Goal: Task Accomplishment & Management: Manage account settings

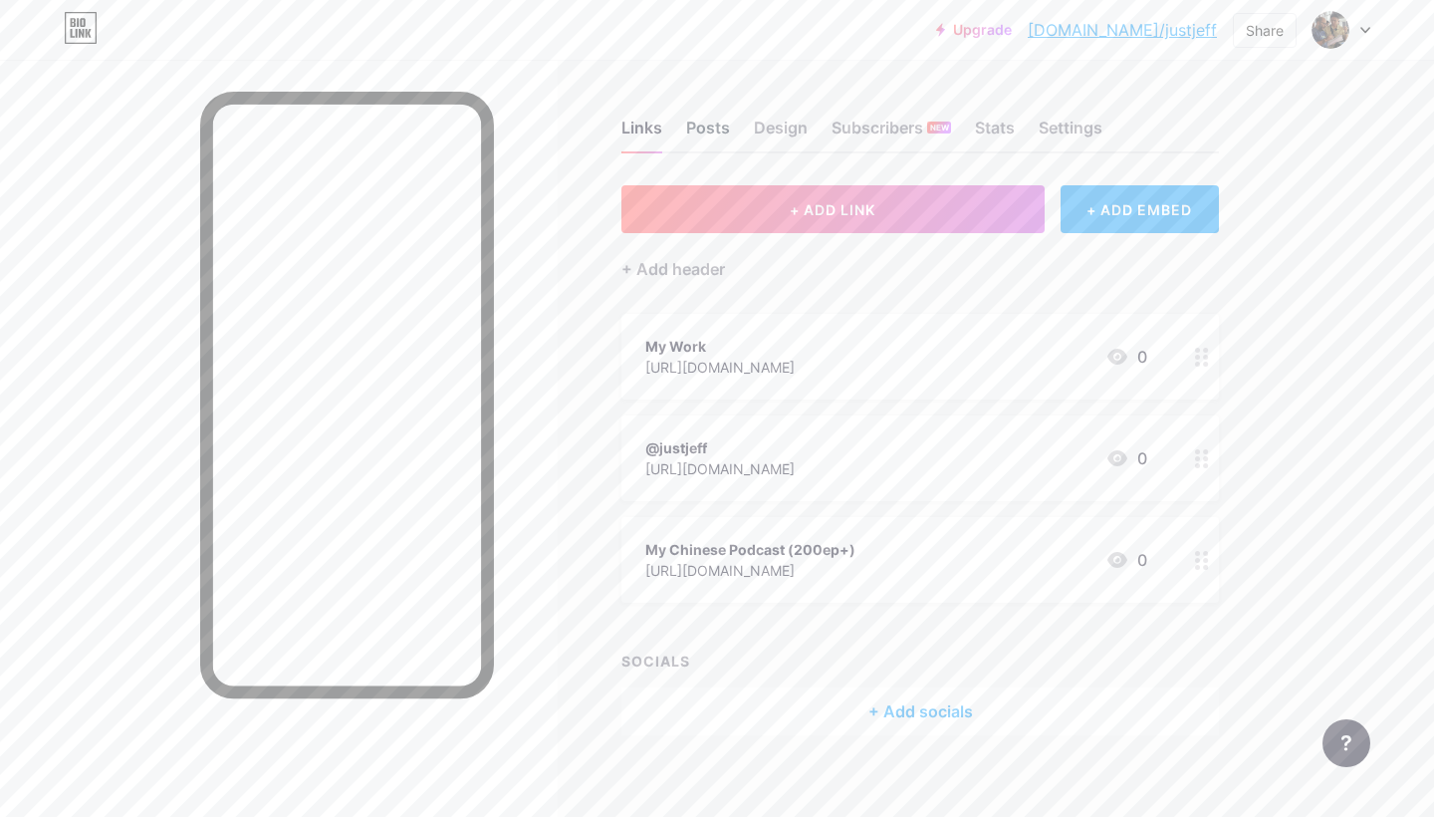
click at [716, 137] on div "Posts" at bounding box center [708, 134] width 44 height 36
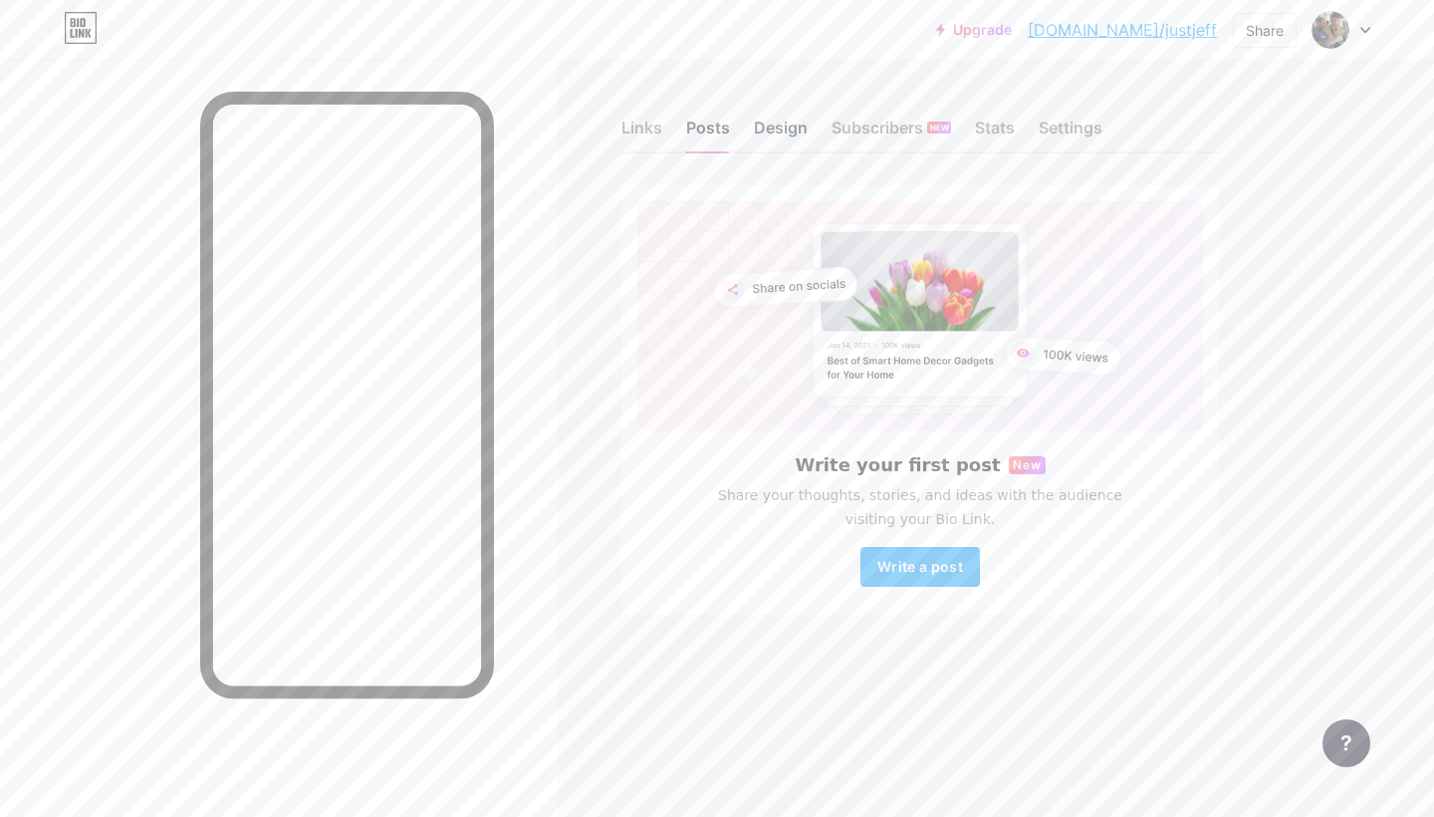
click at [774, 138] on div "Design" at bounding box center [781, 134] width 54 height 36
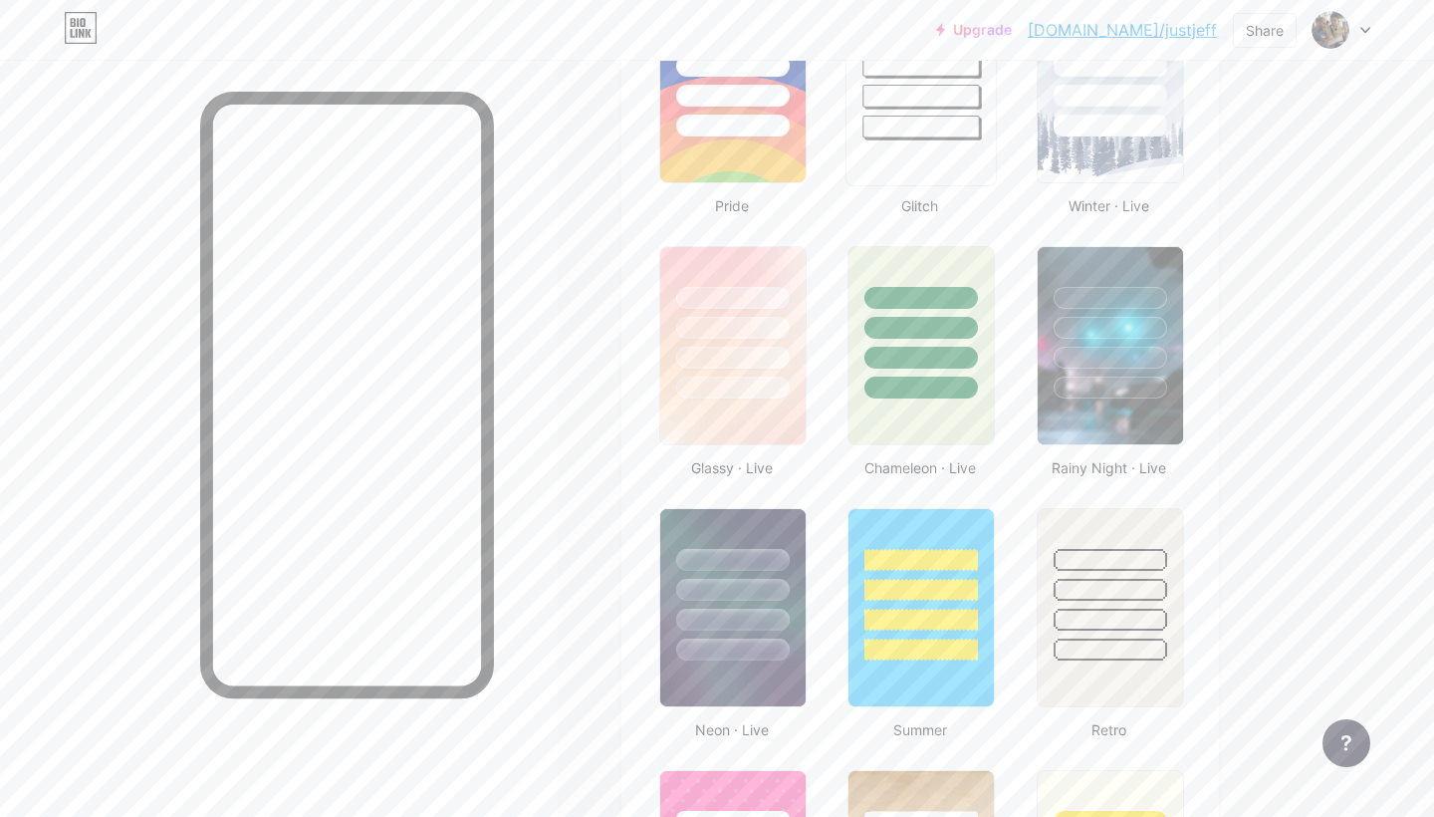
scroll to position [1157, 0]
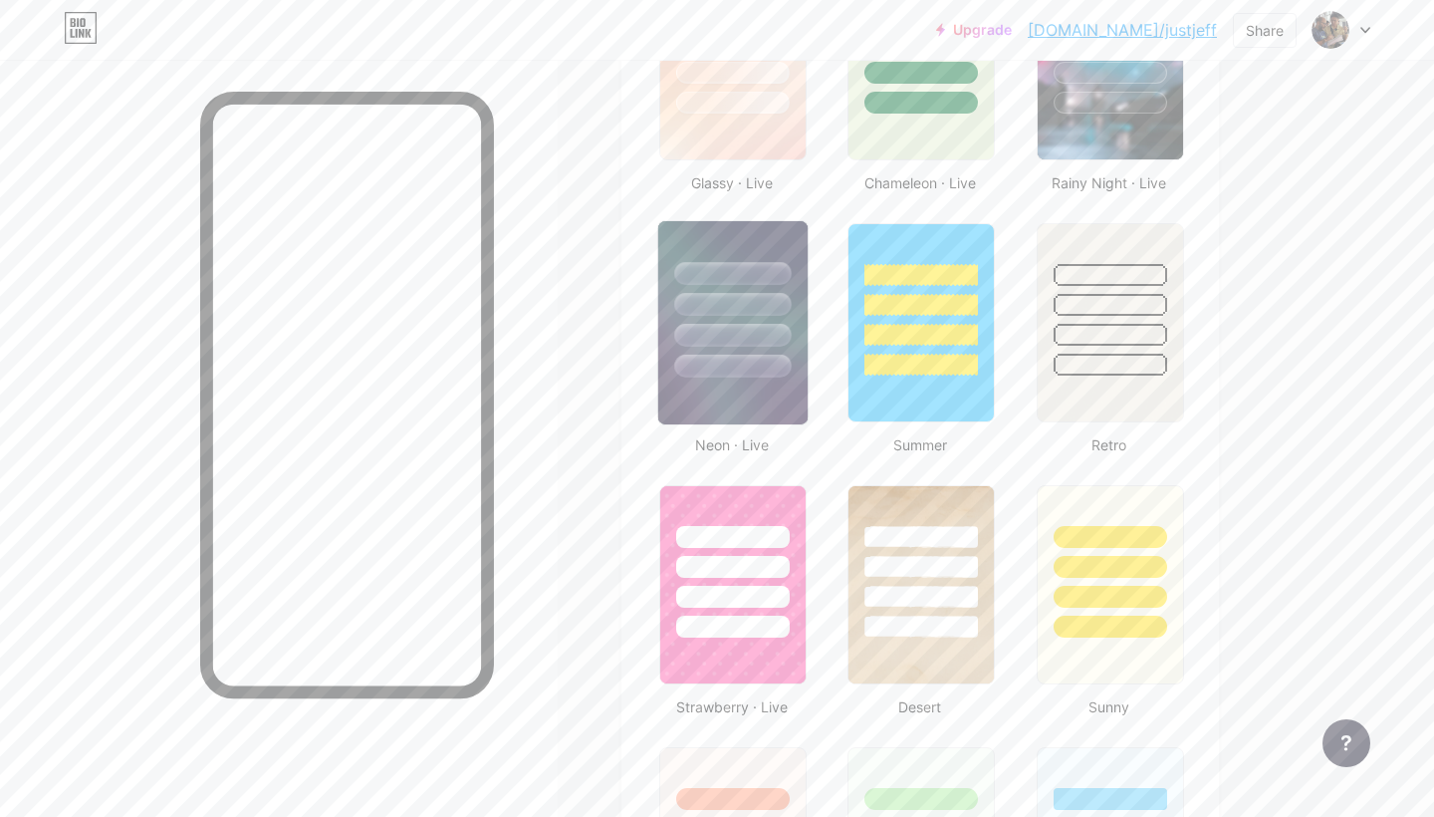
click at [780, 318] on div at bounding box center [732, 299] width 149 height 156
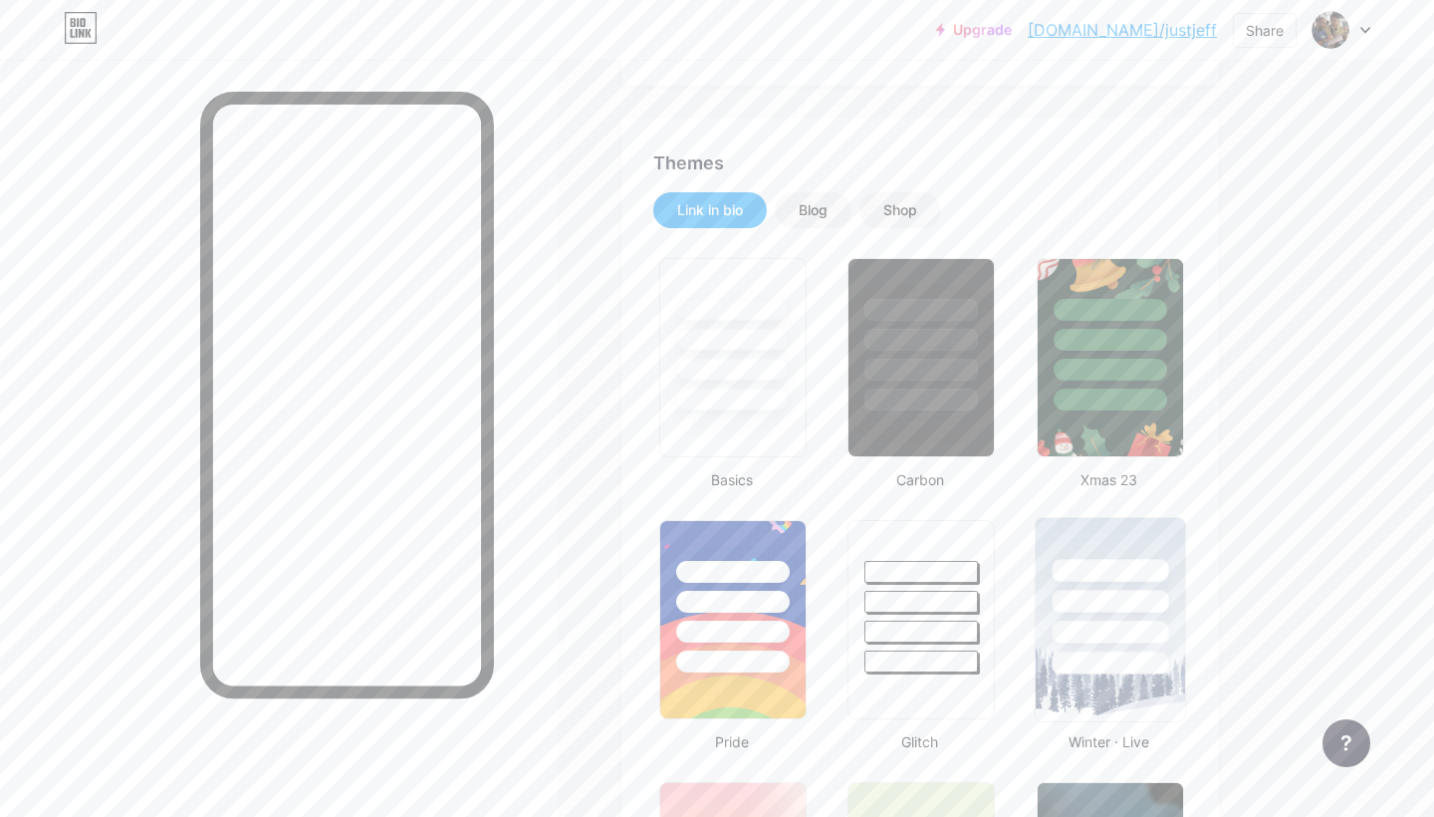
scroll to position [217, 0]
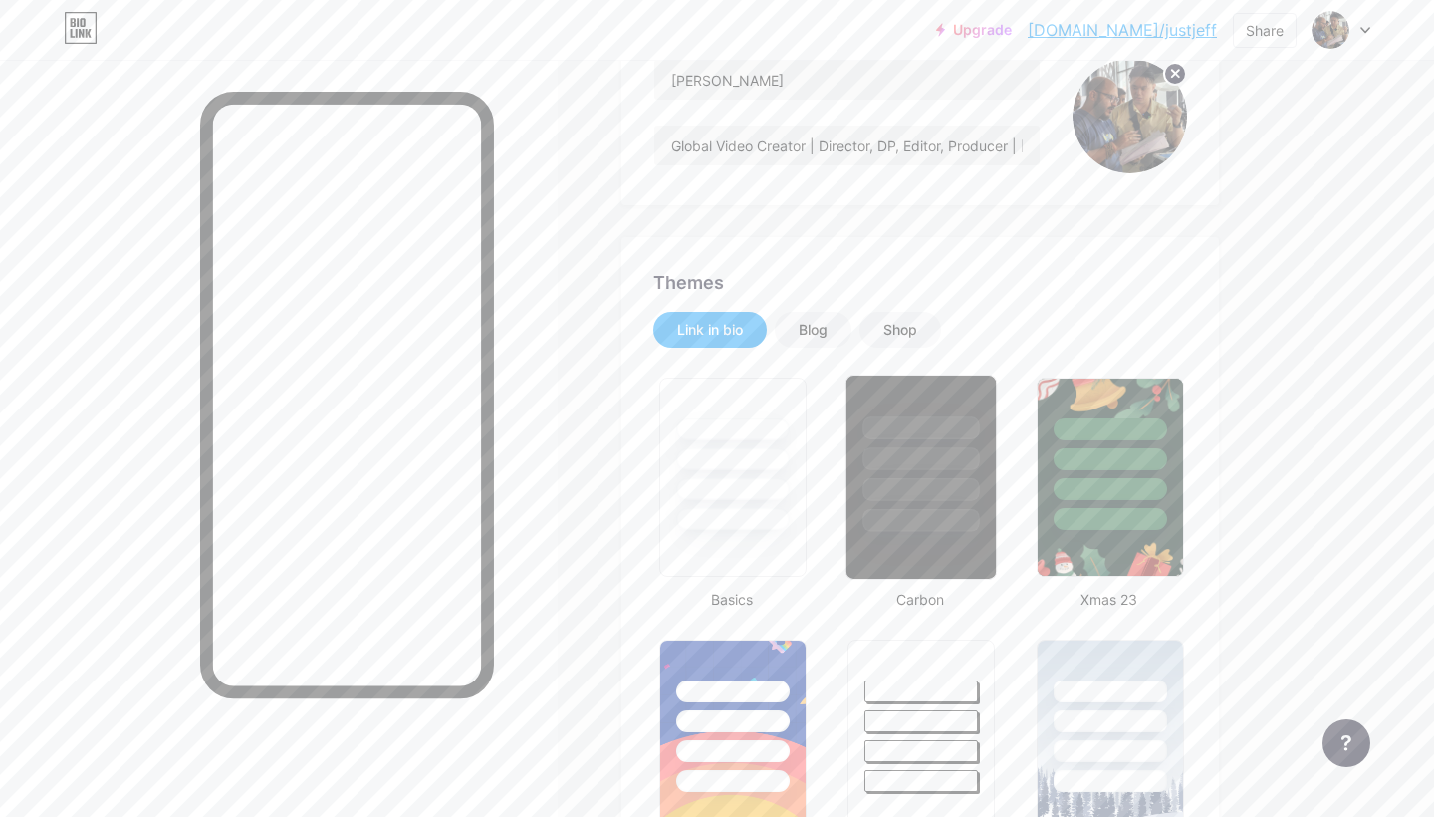
click at [965, 435] on div at bounding box center [921, 427] width 117 height 23
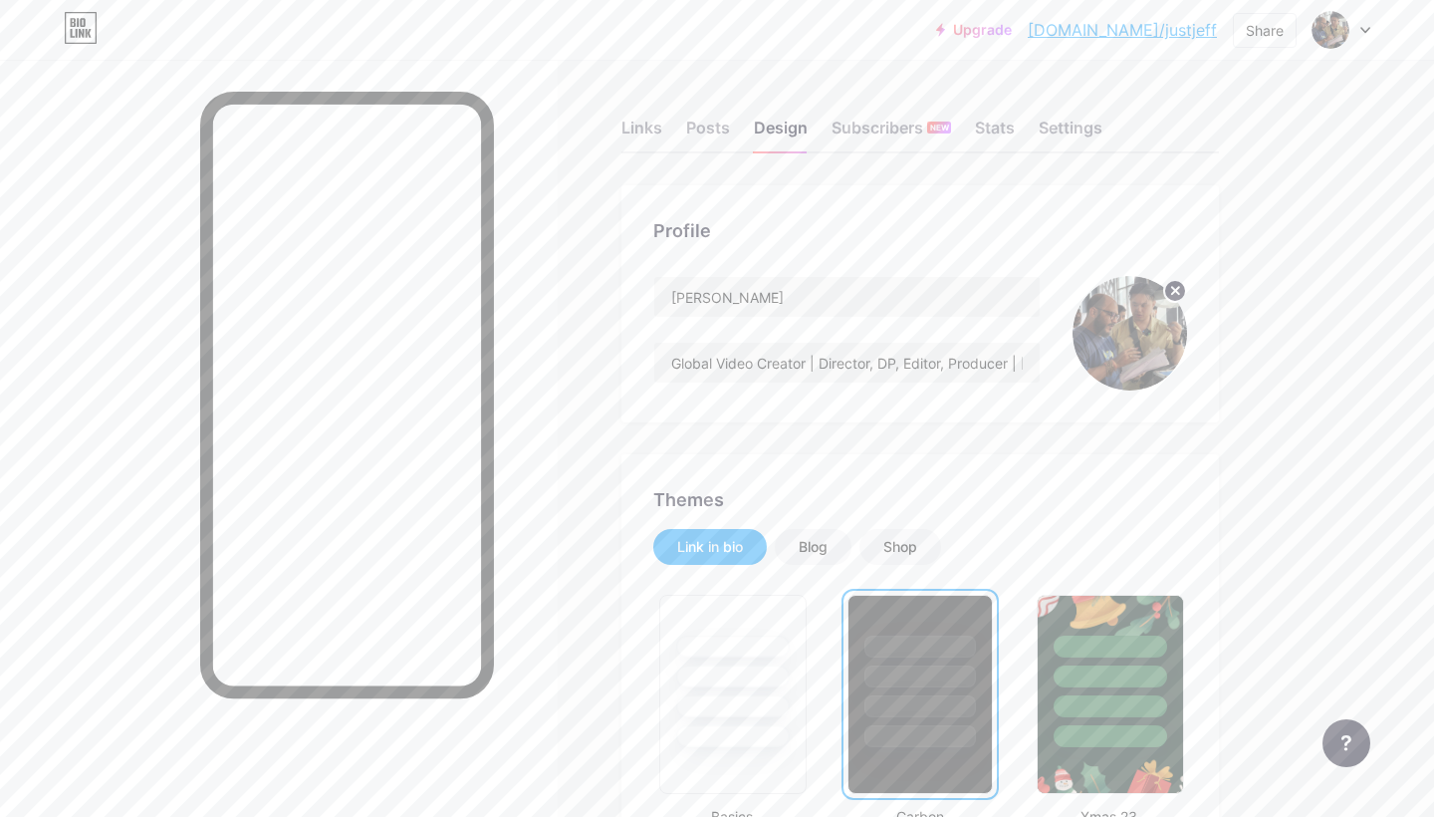
scroll to position [0, 0]
click at [1078, 127] on div "Settings" at bounding box center [1071, 134] width 64 height 36
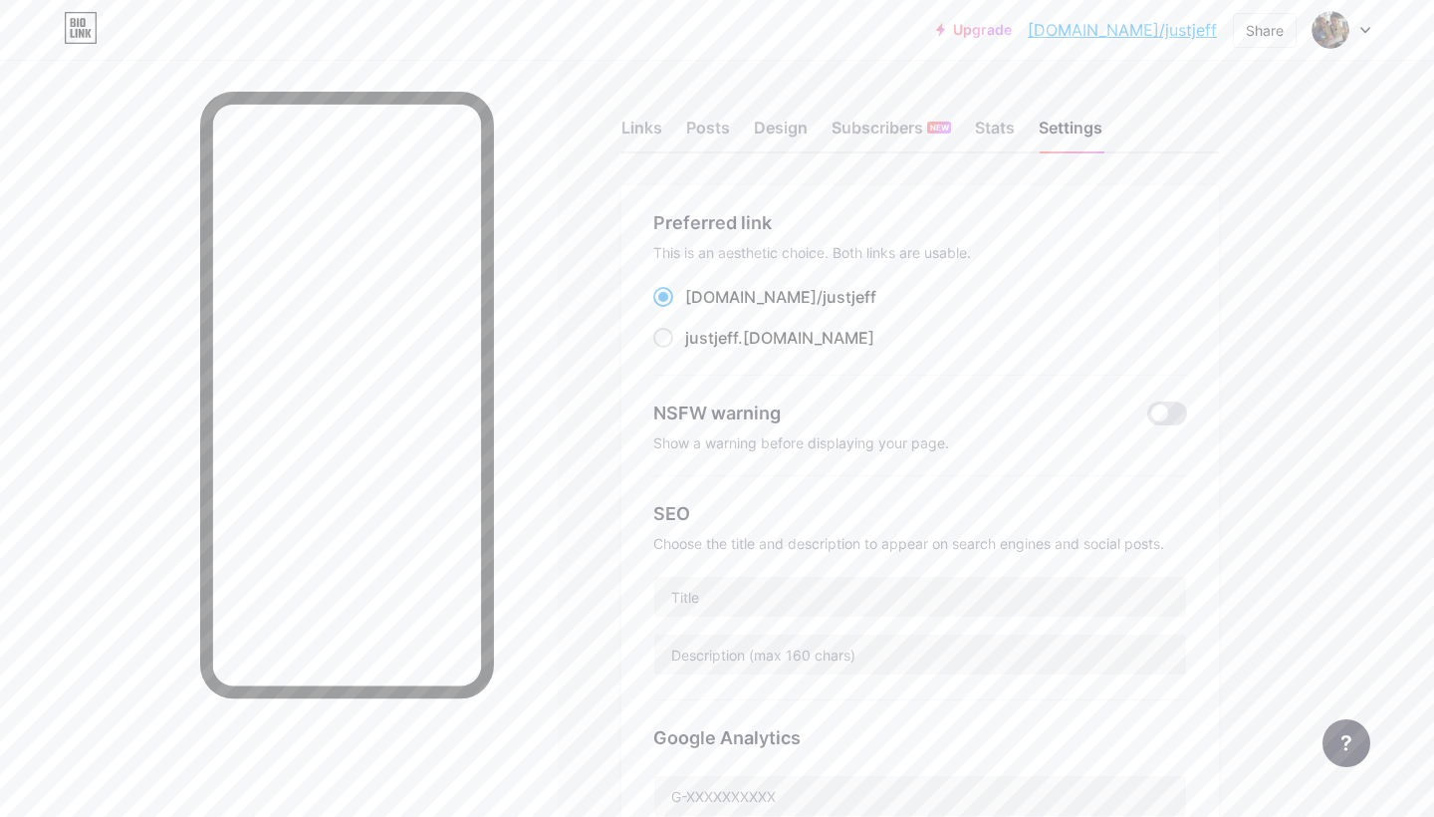
click at [667, 143] on div "Links Posts Design Subscribers NEW Stats Settings" at bounding box center [920, 119] width 598 height 70
click at [655, 139] on div "Links" at bounding box center [641, 134] width 41 height 36
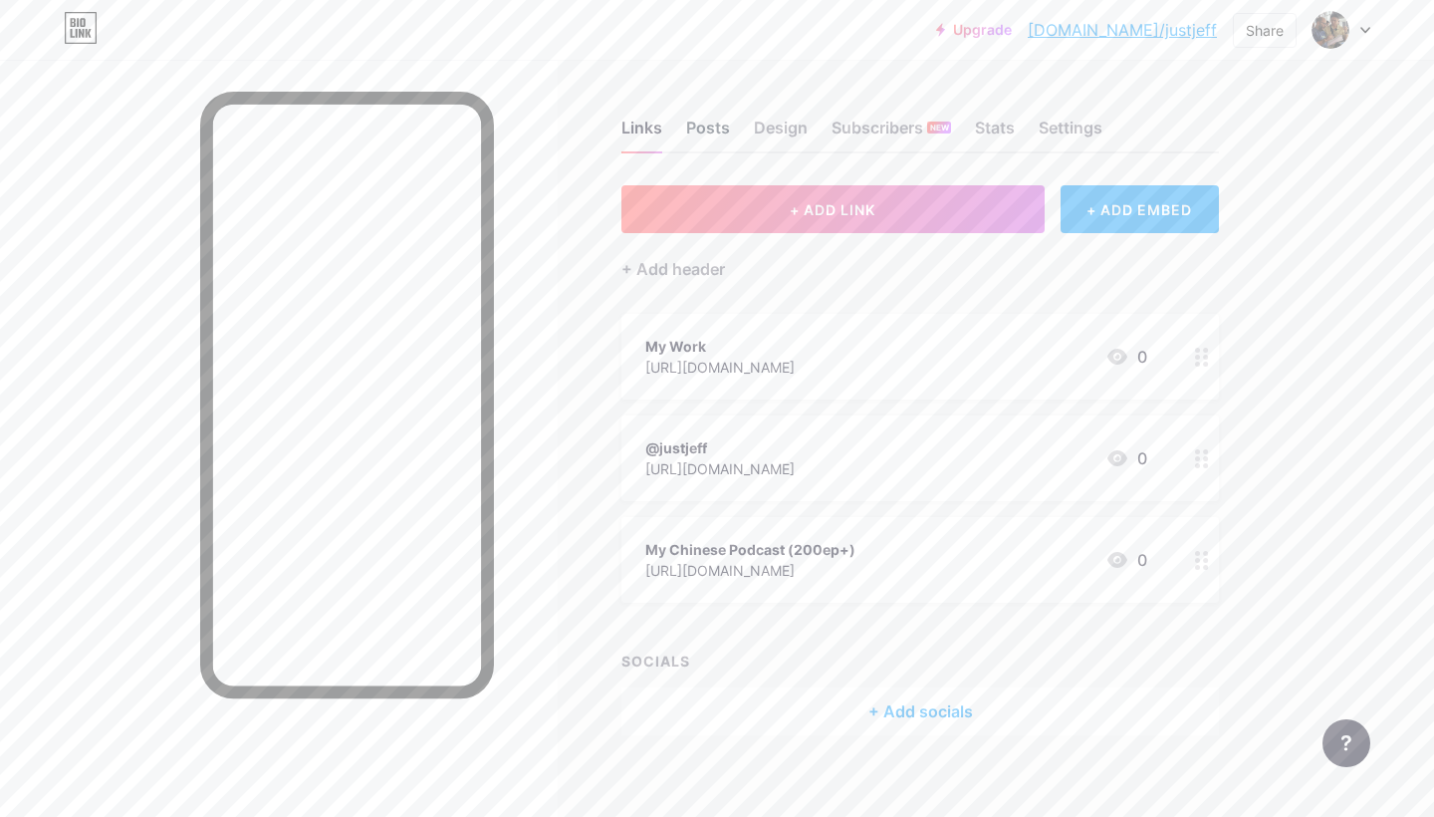
click at [714, 138] on div "Posts" at bounding box center [708, 134] width 44 height 36
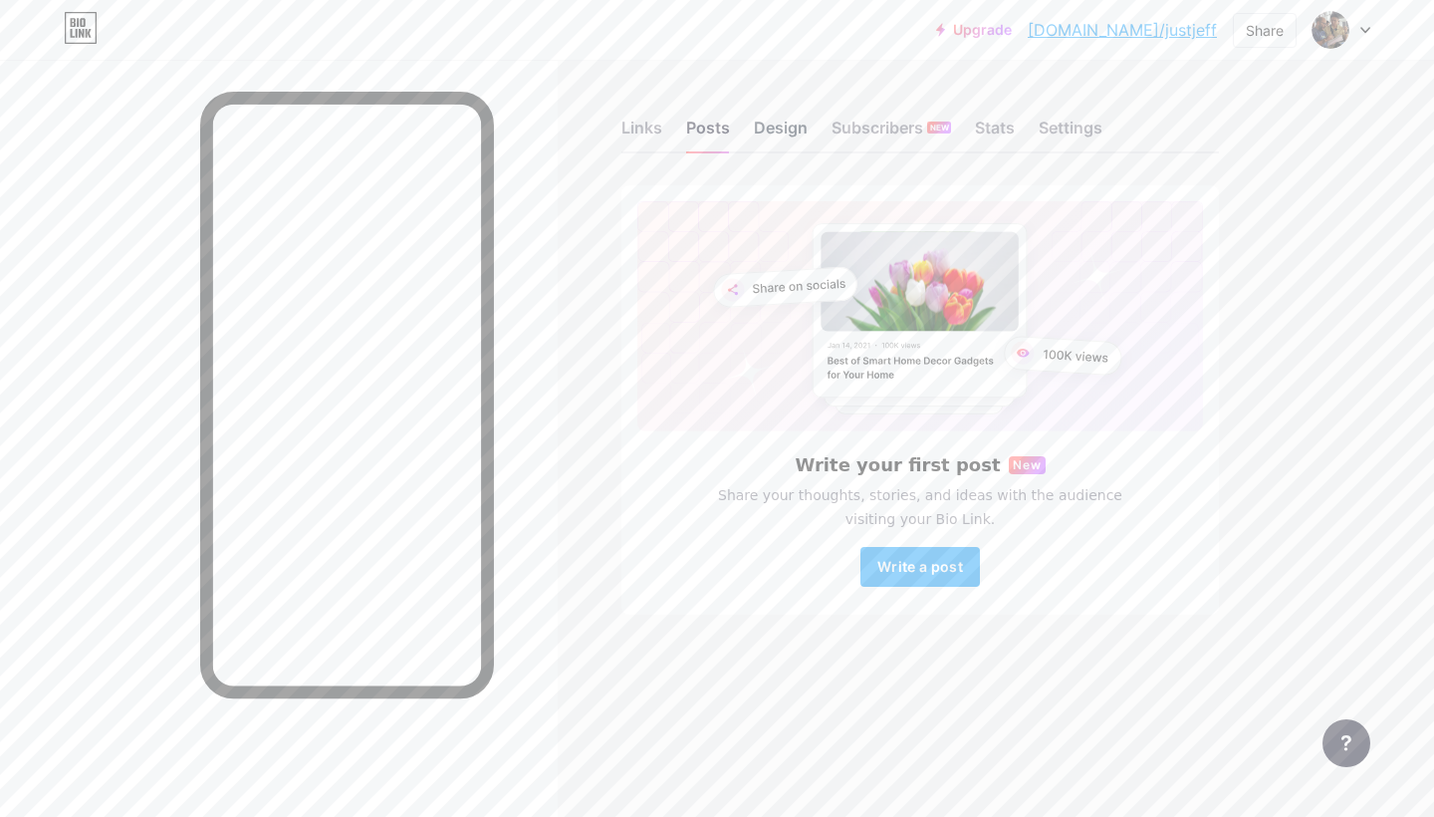
click at [797, 134] on div "Design" at bounding box center [781, 134] width 54 height 36
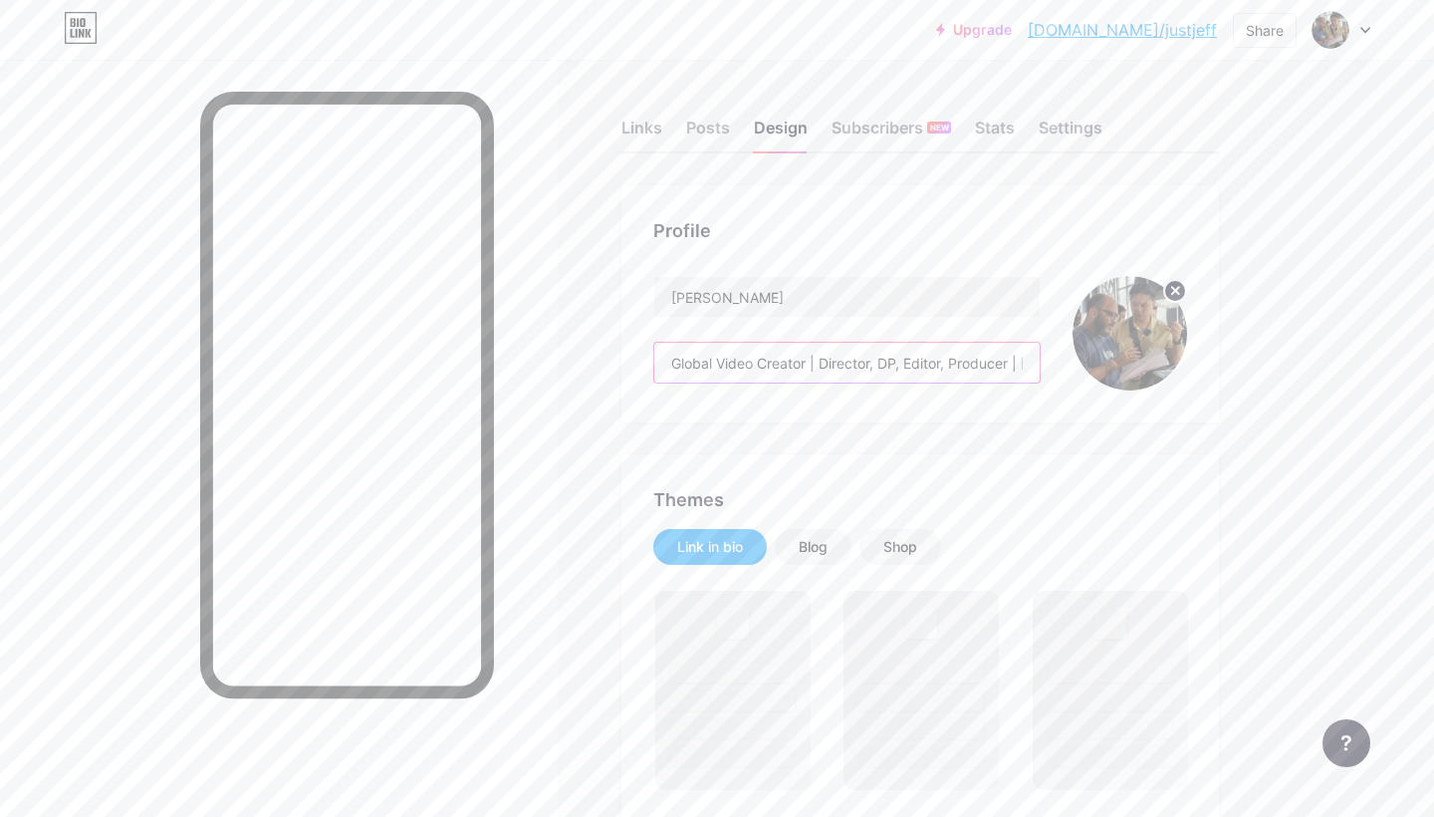
click at [894, 366] on input "Global Video Creator | Director, DP, Editor, Producer | [GEOGRAPHIC_DATA] • [GE…" at bounding box center [846, 363] width 385 height 40
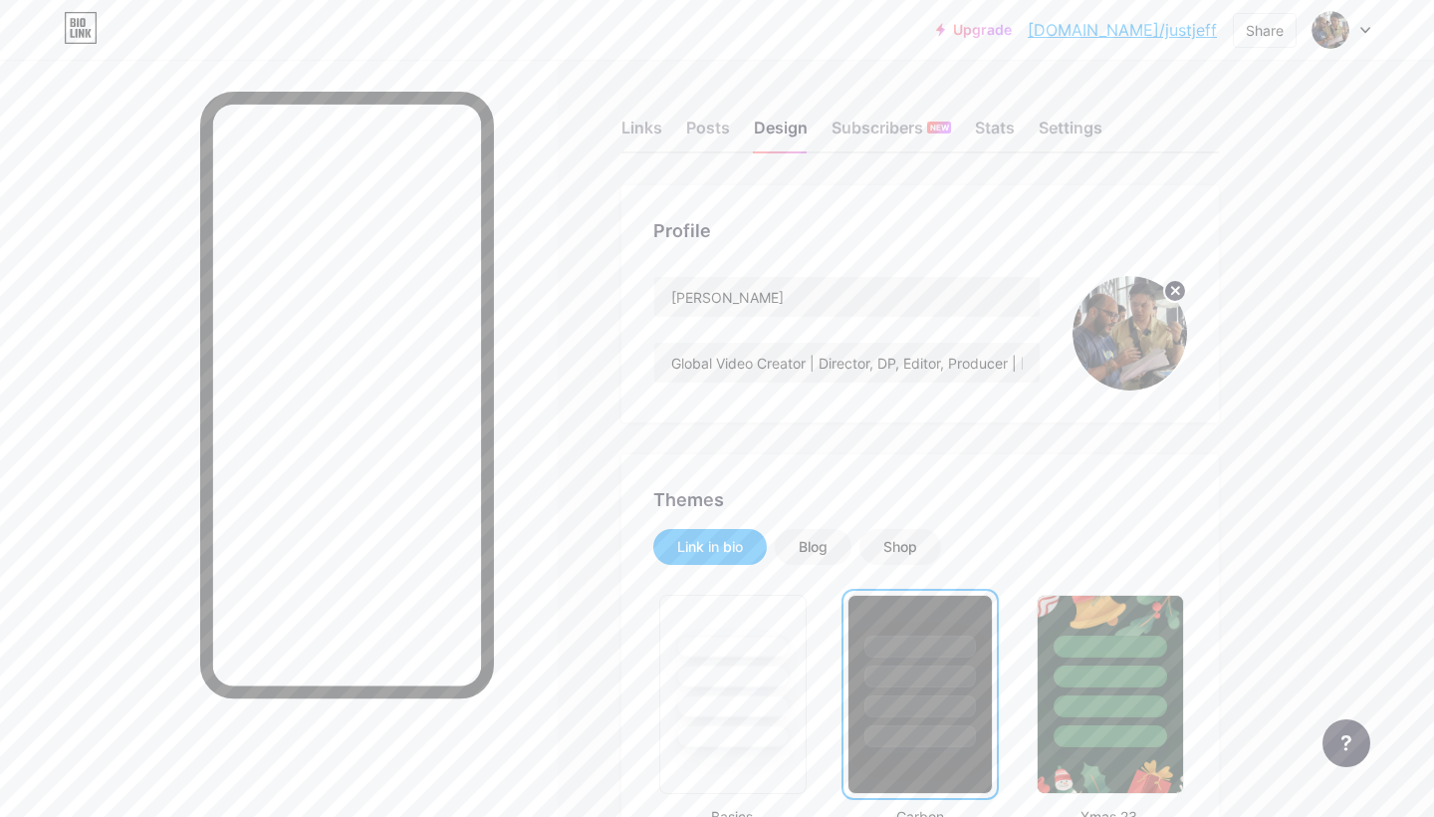
click at [706, 125] on div "Posts" at bounding box center [708, 134] width 44 height 36
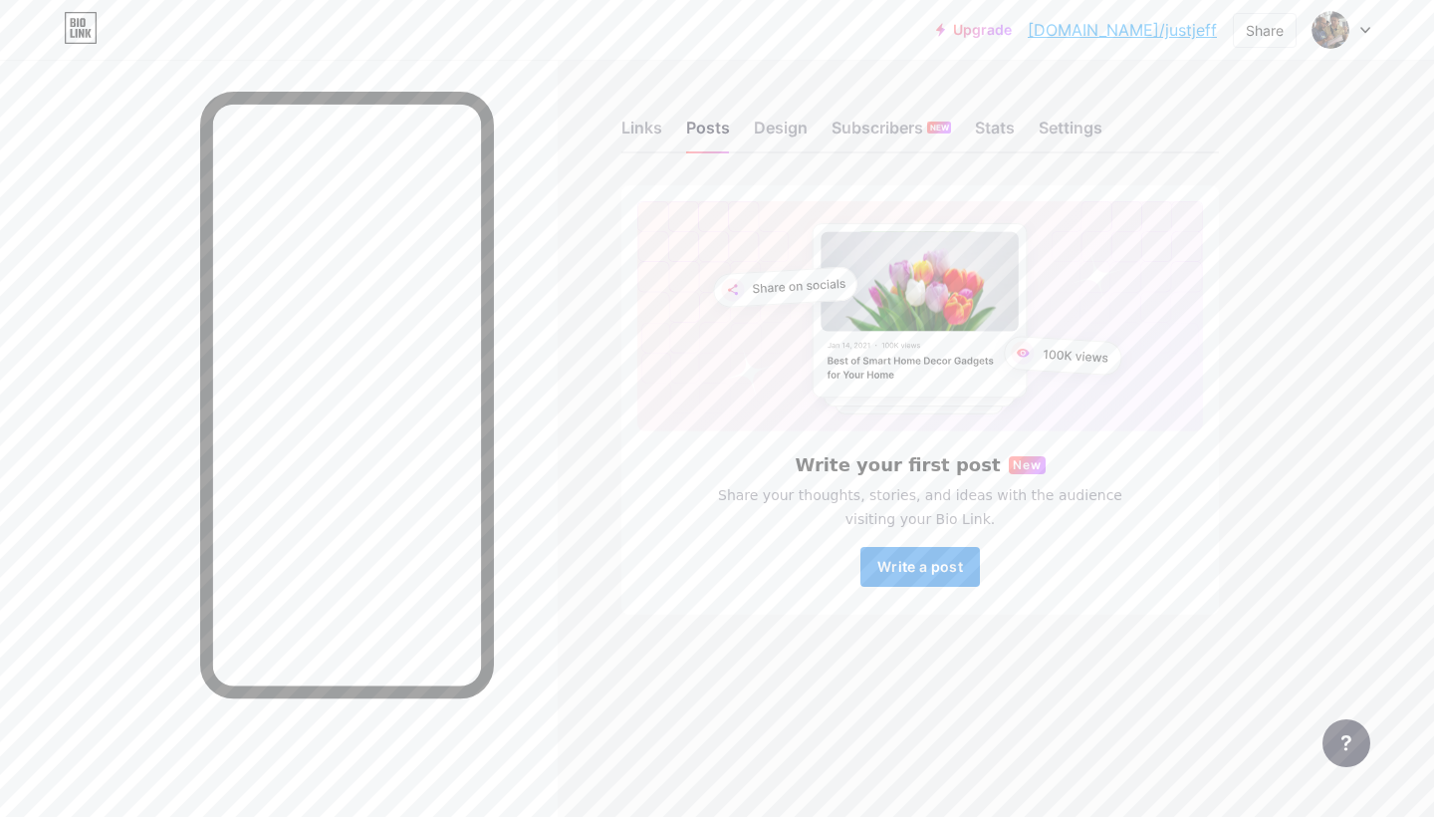
click at [948, 562] on span "Write a post" at bounding box center [920, 566] width 86 height 17
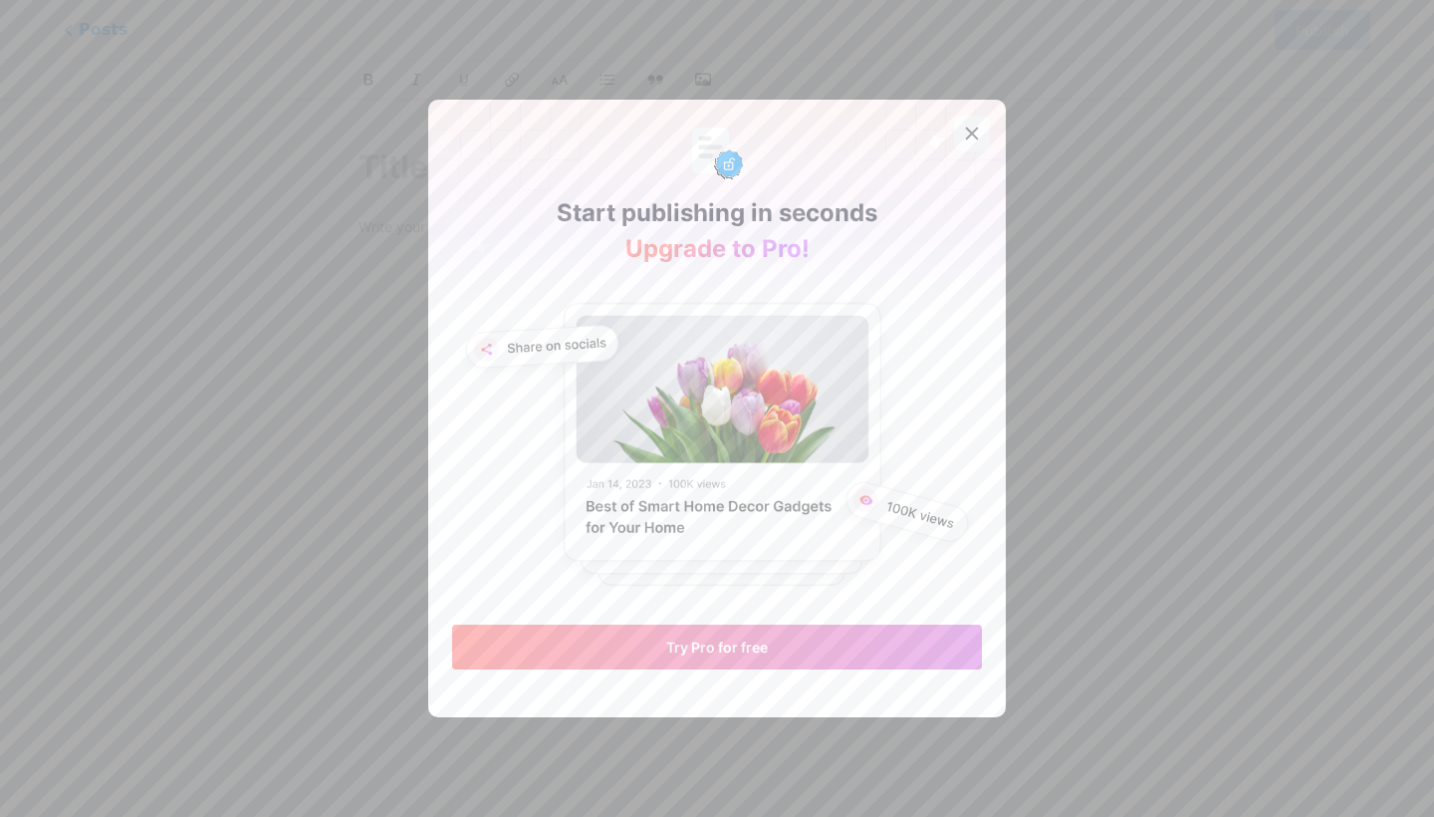
click at [980, 132] on div at bounding box center [972, 134] width 36 height 36
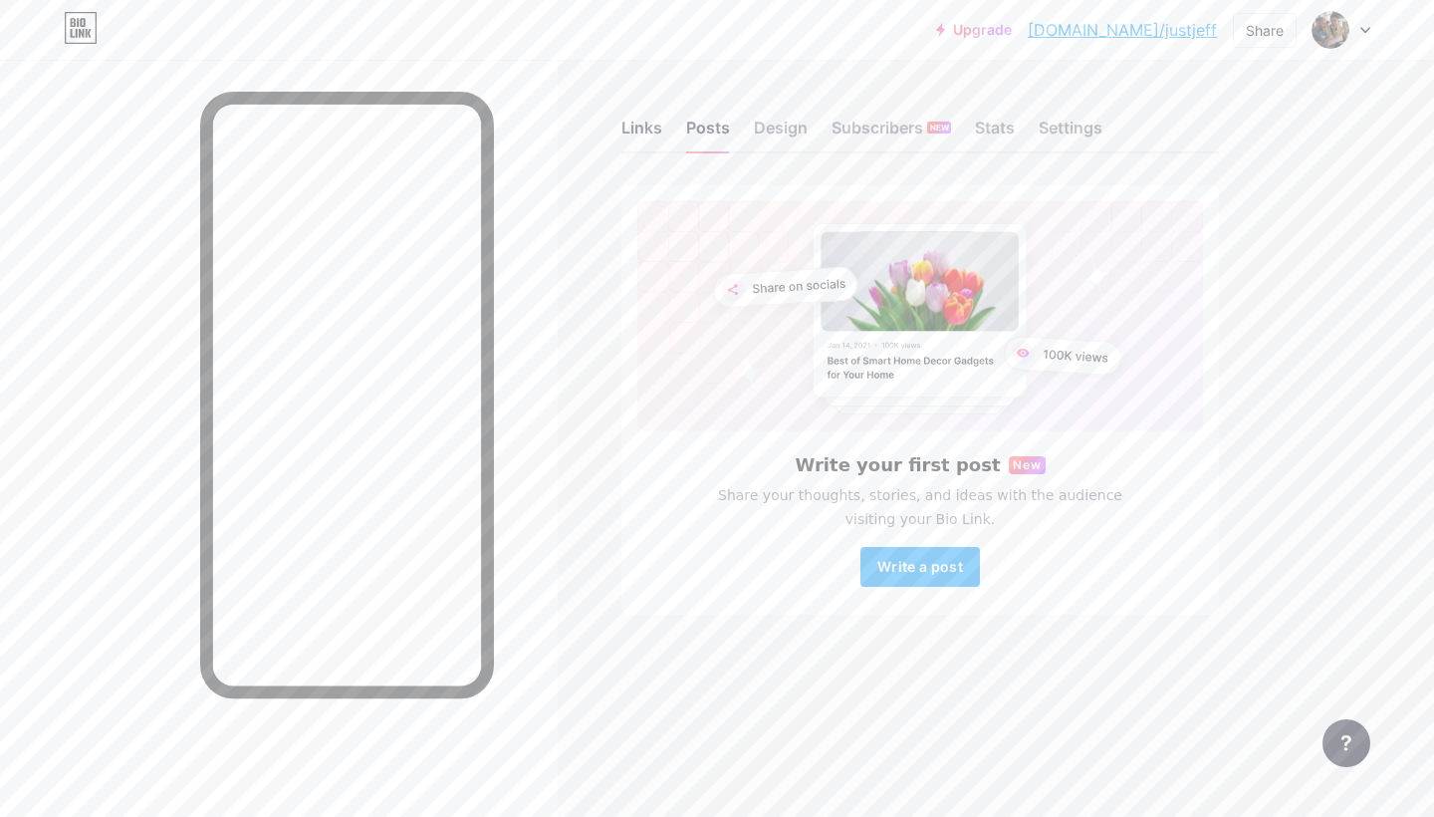
click at [631, 120] on div "Links" at bounding box center [641, 134] width 41 height 36
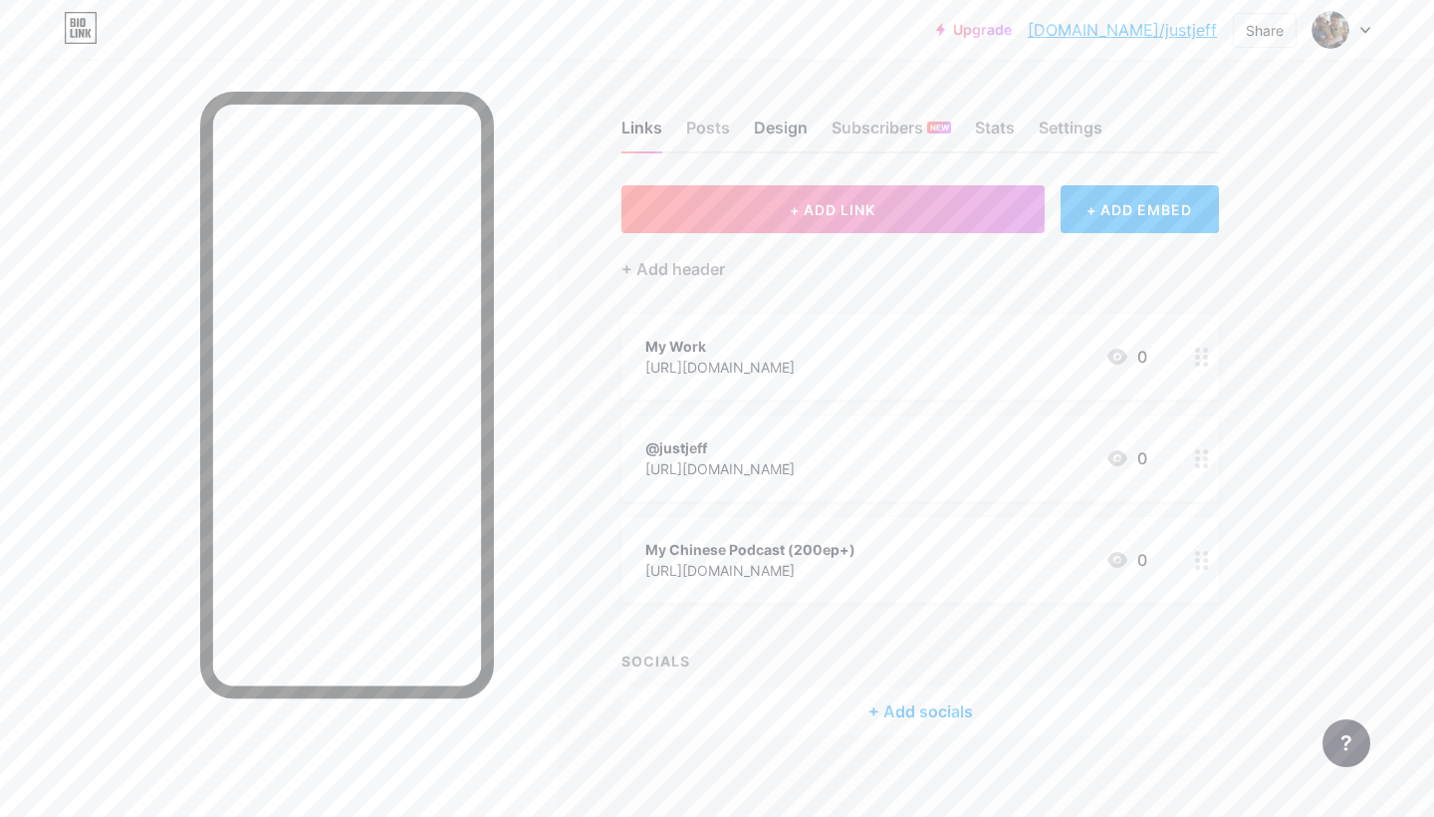
click at [769, 131] on div "Design" at bounding box center [781, 134] width 54 height 36
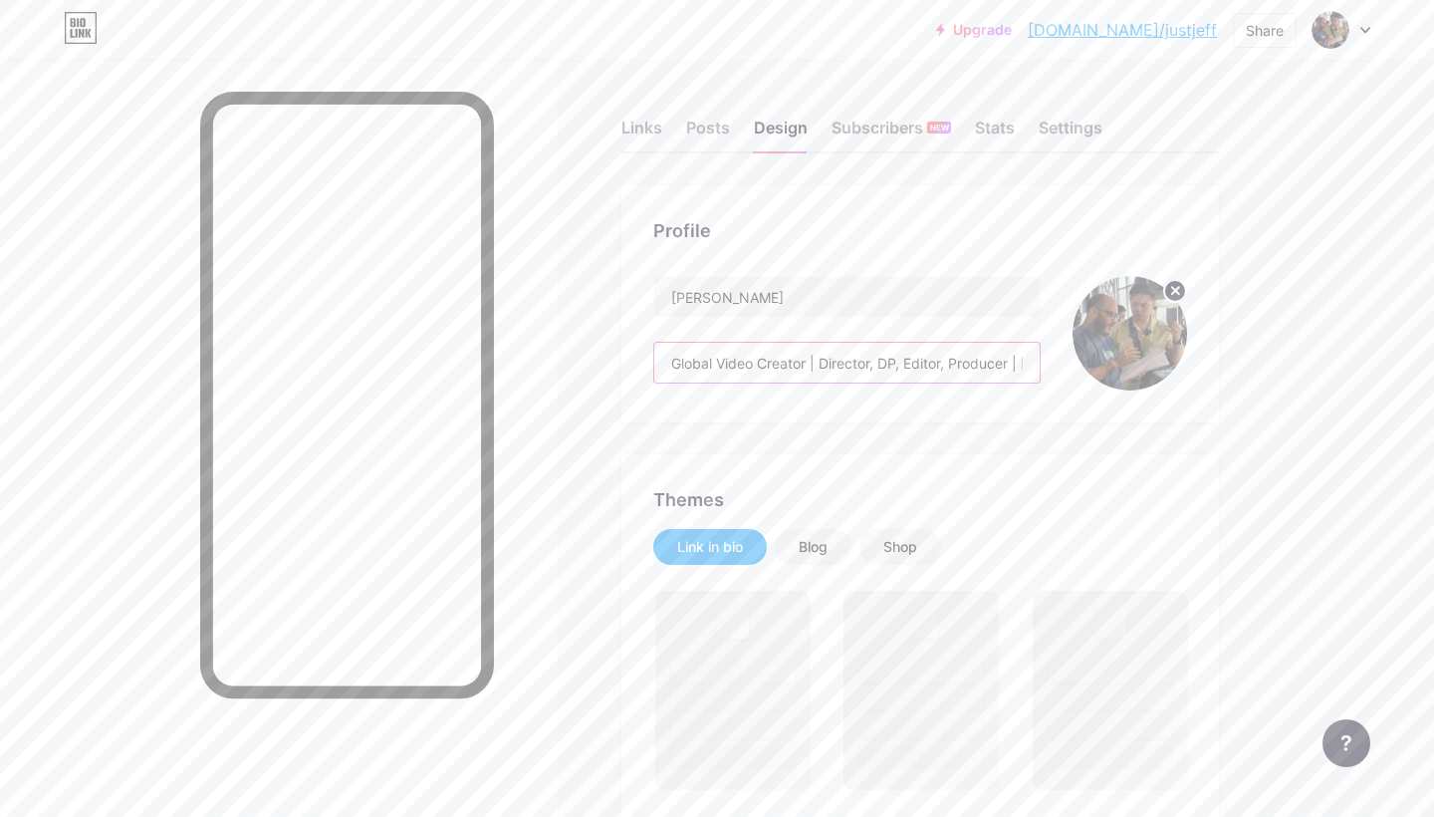
click at [777, 369] on input "Global Video Creator | Director, DP, Editor, Producer | [GEOGRAPHIC_DATA] • [GE…" at bounding box center [846, 363] width 385 height 40
drag, startPoint x: 669, startPoint y: 361, endPoint x: 1324, endPoint y: 407, distance: 656.0
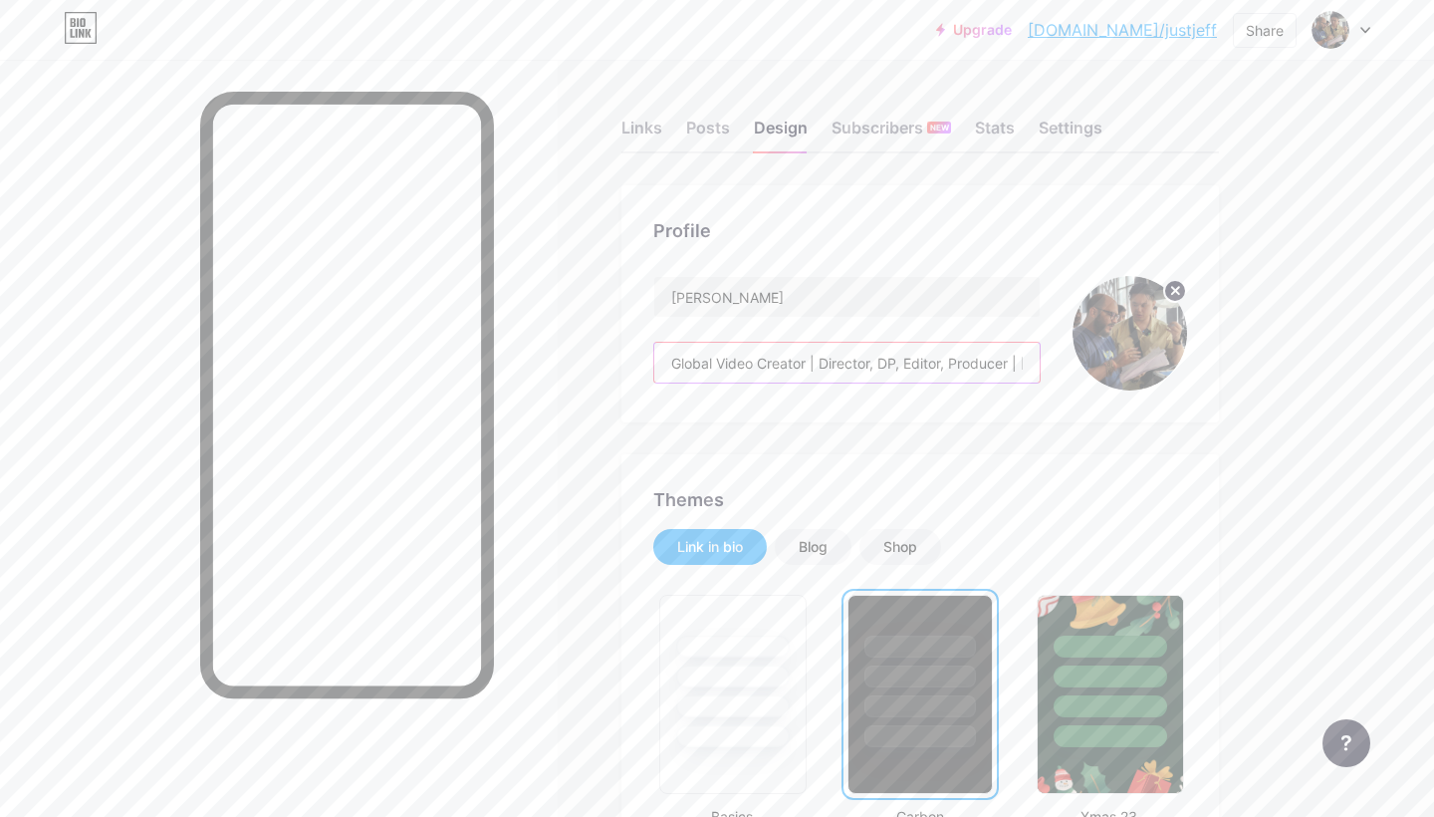
paste input "Worked with UNIQLO & Otsuka Foods |"
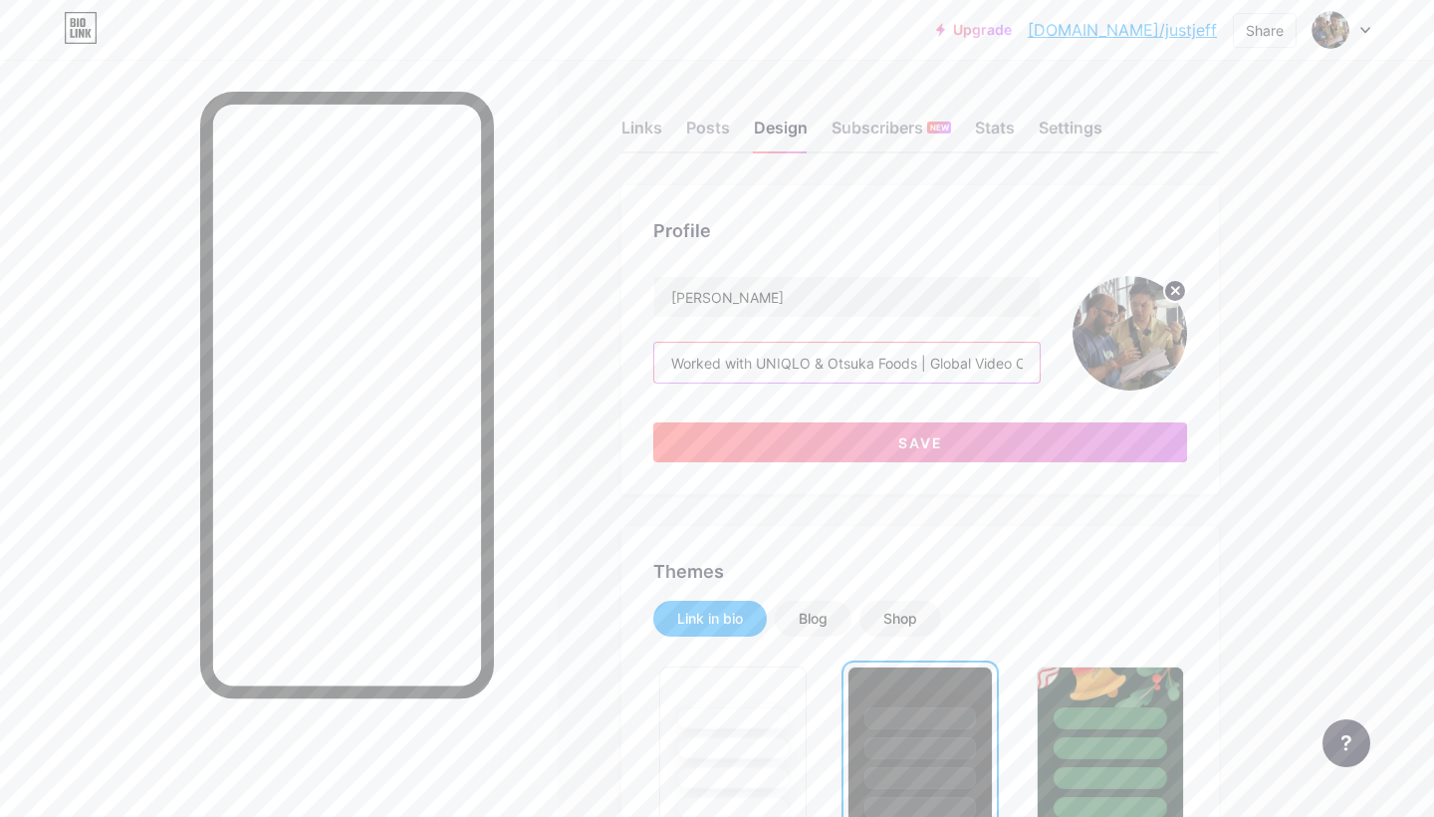
click at [762, 363] on input "Worked with UNIQLO & Otsuka Foods | Global Video Creator | Director, DP, Editor…" at bounding box center [846, 363] width 385 height 40
click at [690, 372] on input "Worked with UNIQLO & Otsuka Foods | Global Video Creator | Director, DP, Editor…" at bounding box center [846, 363] width 385 height 40
click at [686, 367] on input "Worked with UNIQLO & Otsuka Foods | Global Video Creator | Director, DP, Editor…" at bounding box center [846, 363] width 385 height 40
click at [851, 445] on button "Save" at bounding box center [920, 442] width 534 height 40
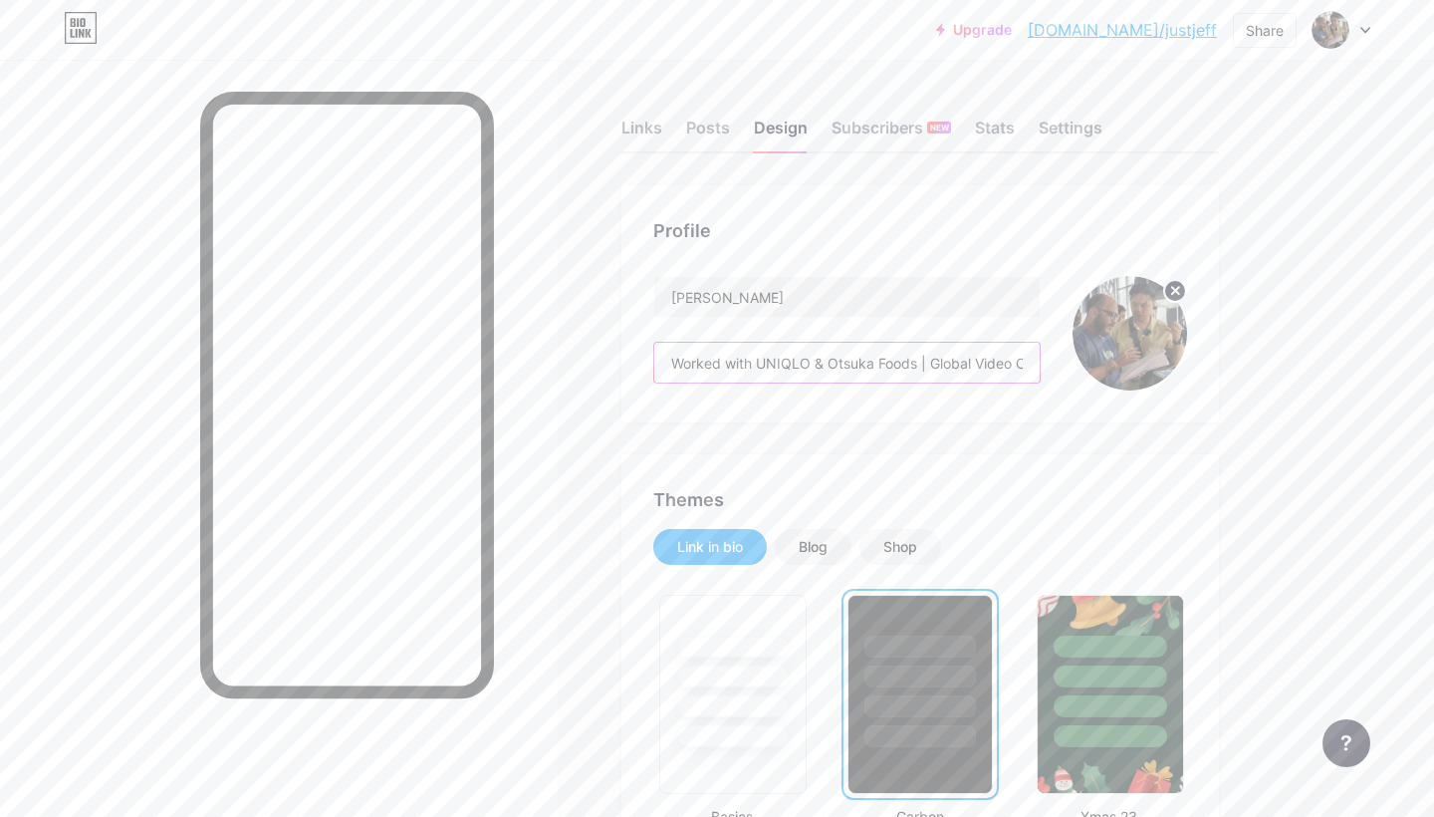
click at [907, 355] on input "Worked with UNIQLO & Otsuka Foods | Global Video Creator | Director, DP, Editor…" at bounding box center [846, 363] width 385 height 40
drag, startPoint x: 668, startPoint y: 360, endPoint x: 1374, endPoint y: 424, distance: 709.0
paste input "| Director, DP, Editor | TH • IN • TW"
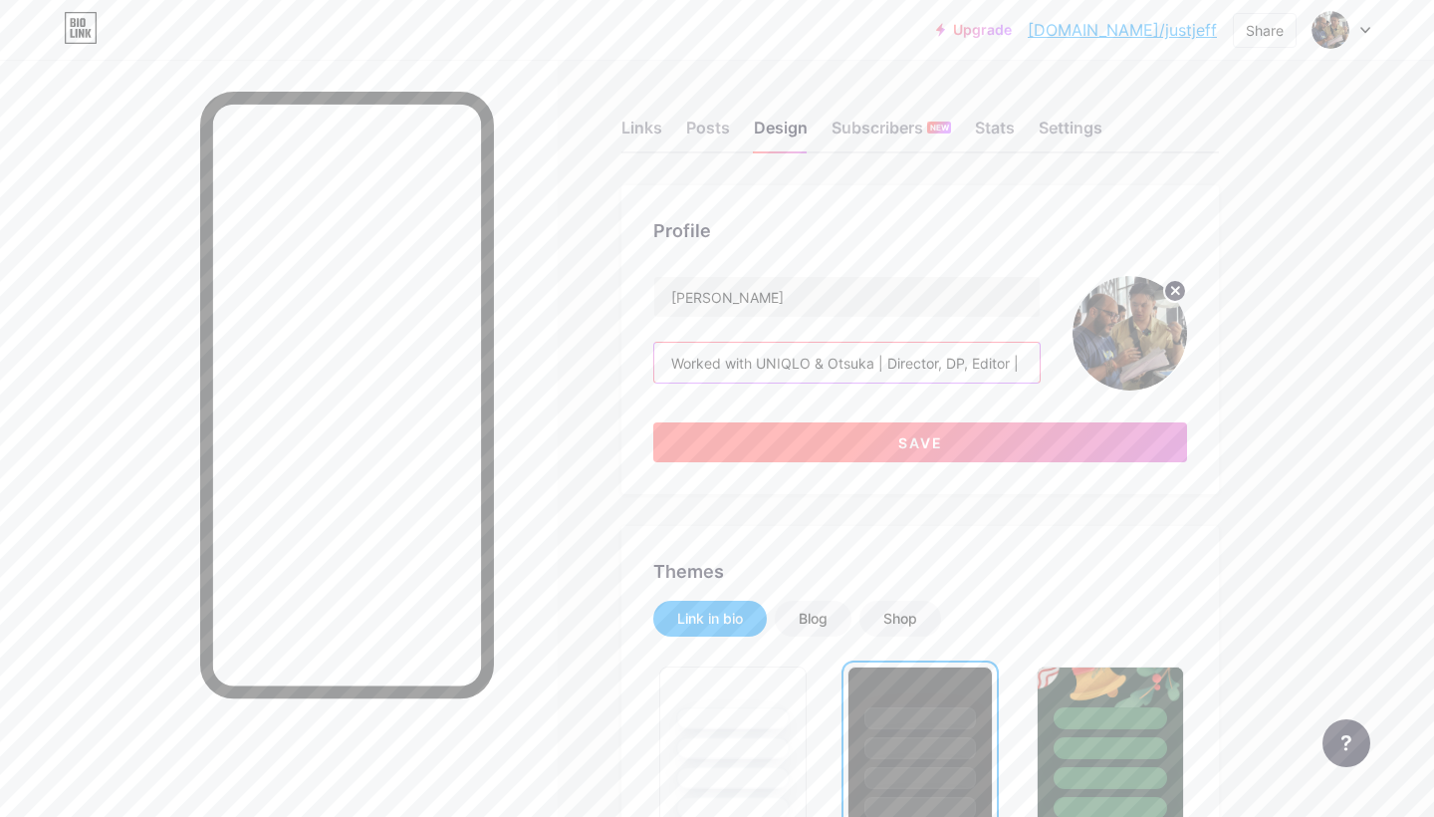
type input "Worked with UNIQLO & Otsuka | Director, DP, Editor | TH • IN • TW"
click at [882, 440] on button "Save" at bounding box center [920, 442] width 534 height 40
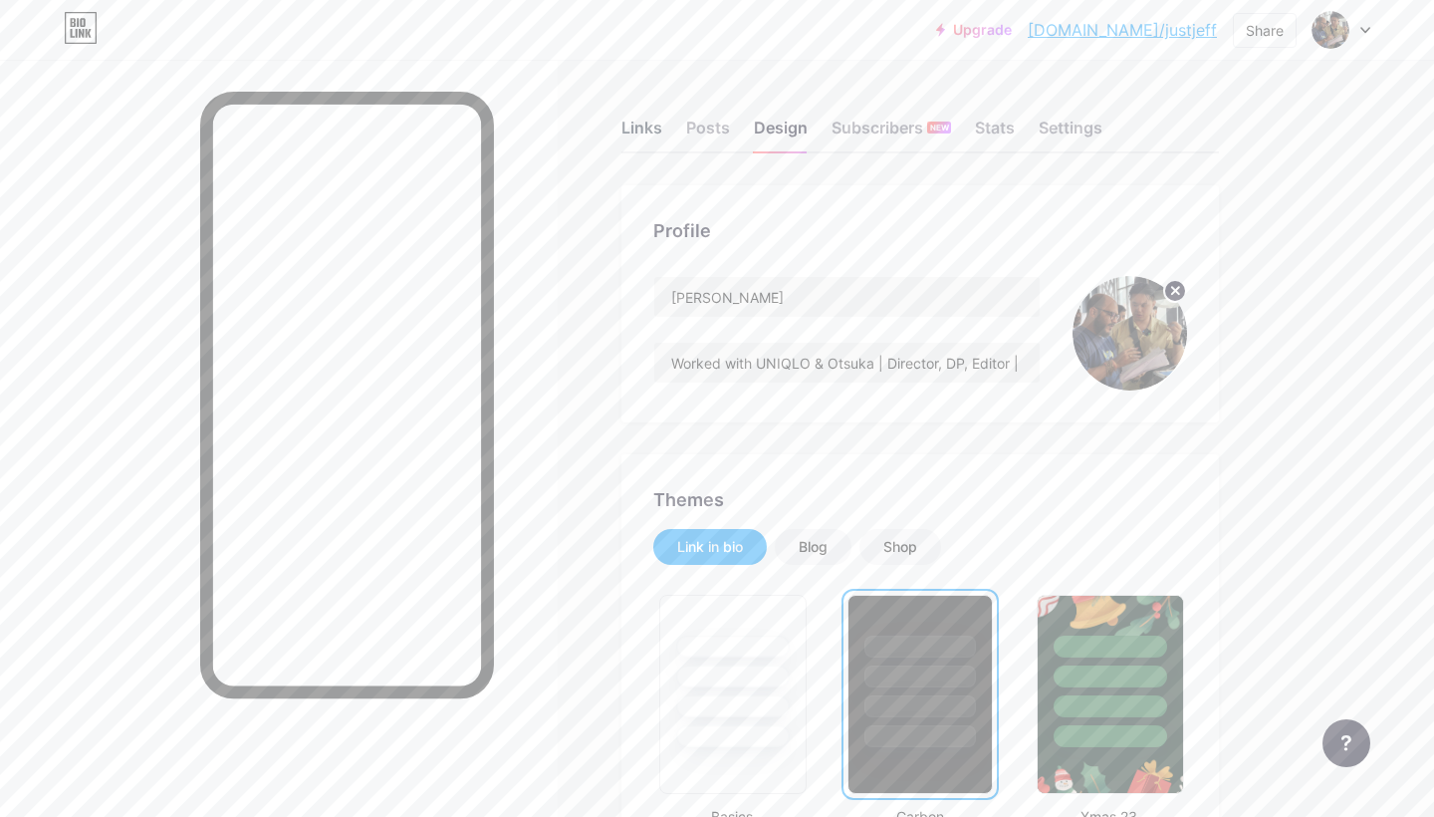
click at [642, 146] on div "Links" at bounding box center [641, 134] width 41 height 36
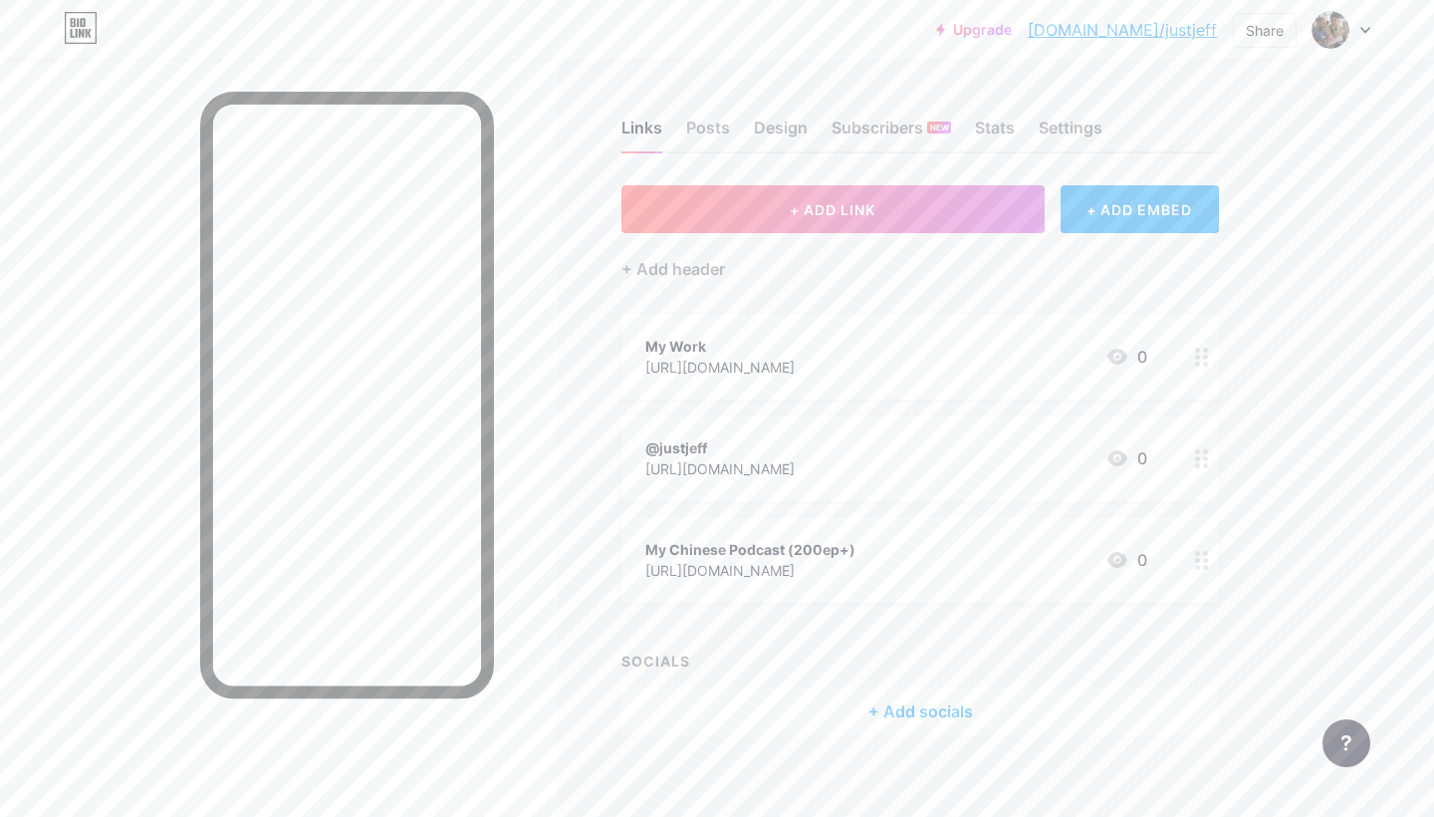
click at [795, 472] on div "[URL][DOMAIN_NAME]" at bounding box center [719, 468] width 149 height 21
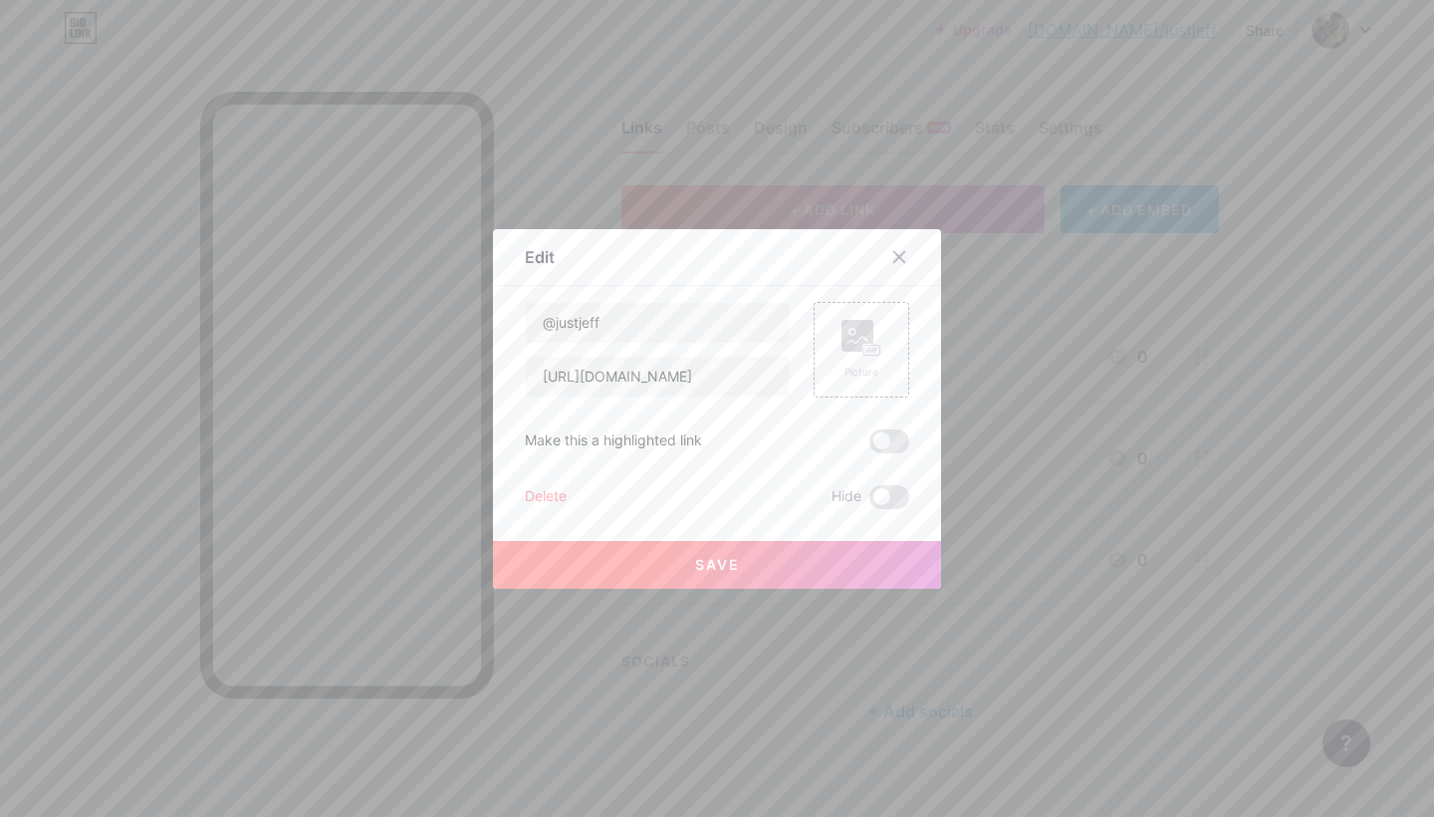
click at [1368, 400] on div at bounding box center [717, 408] width 1434 height 817
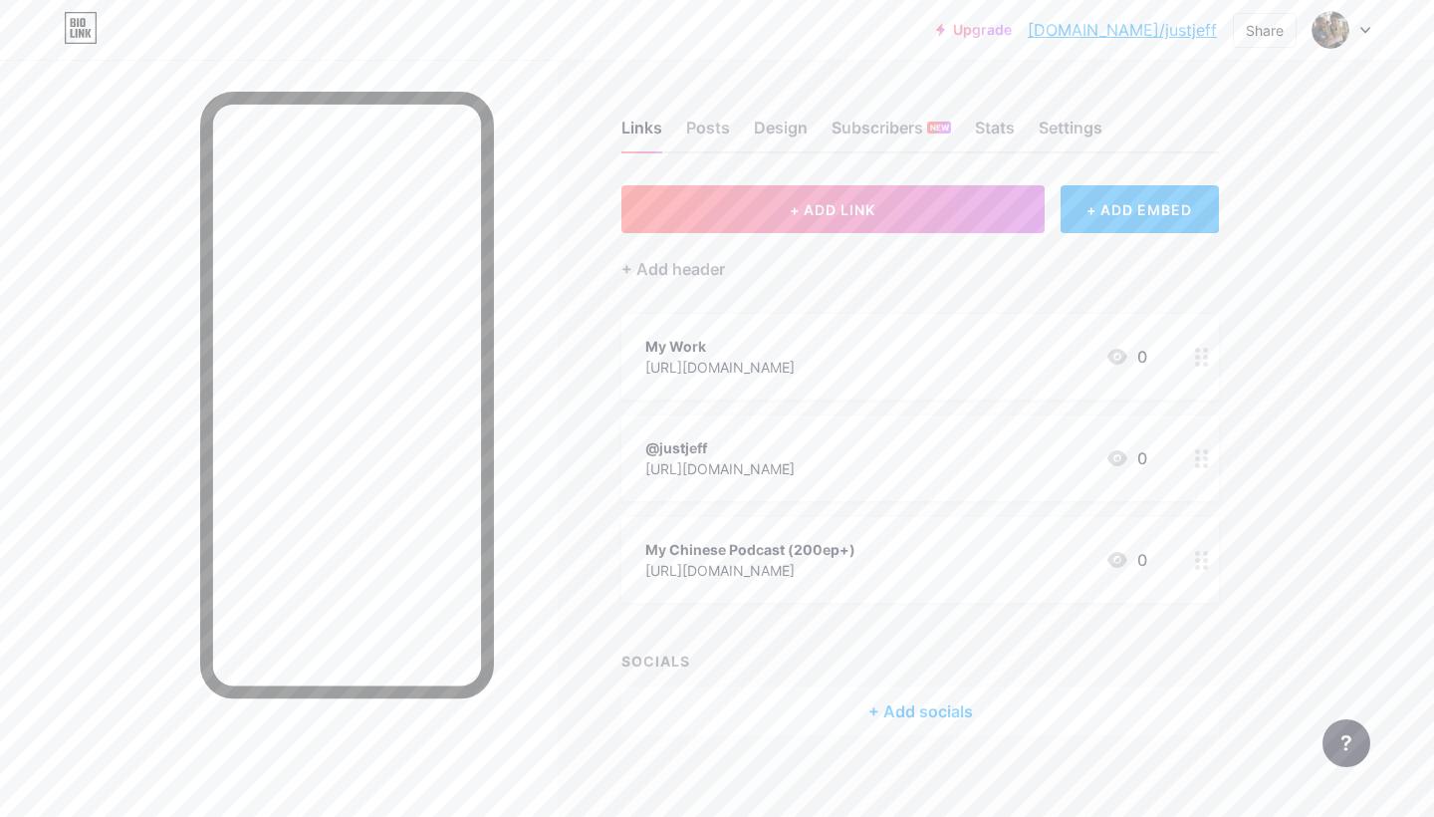
click at [795, 346] on div "My Work" at bounding box center [719, 346] width 149 height 21
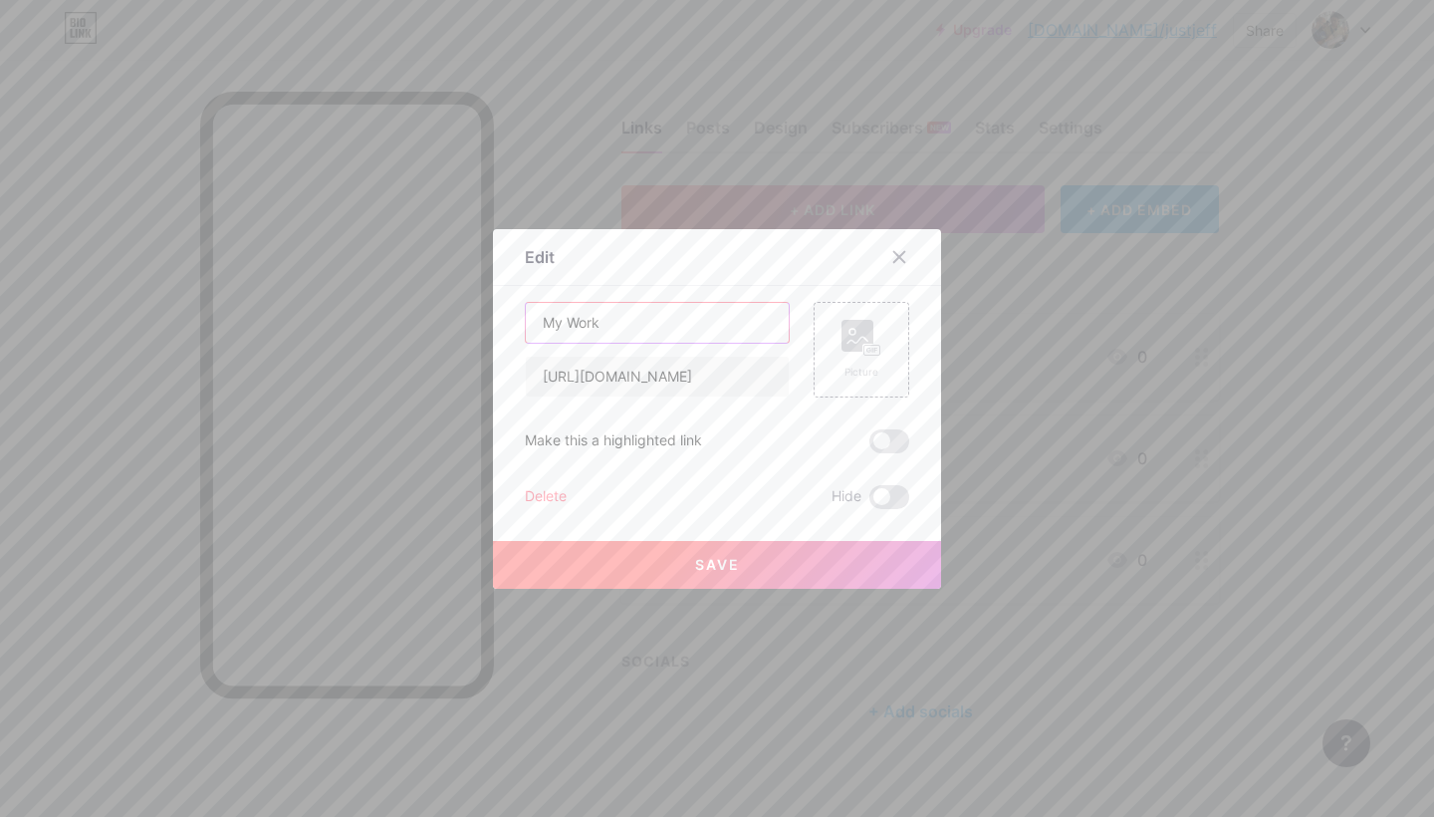
click at [677, 327] on input "My Work" at bounding box center [657, 323] width 263 height 40
click at [887, 444] on span at bounding box center [889, 441] width 40 height 24
click at [869, 446] on input "checkbox" at bounding box center [869, 446] width 0 height 0
drag, startPoint x: 630, startPoint y: 320, endPoint x: 419, endPoint y: 313, distance: 211.2
click at [419, 313] on div "Edit Content YouTube Play YouTube video without leaving your page. ADD Vimeo Pl…" at bounding box center [717, 408] width 1434 height 817
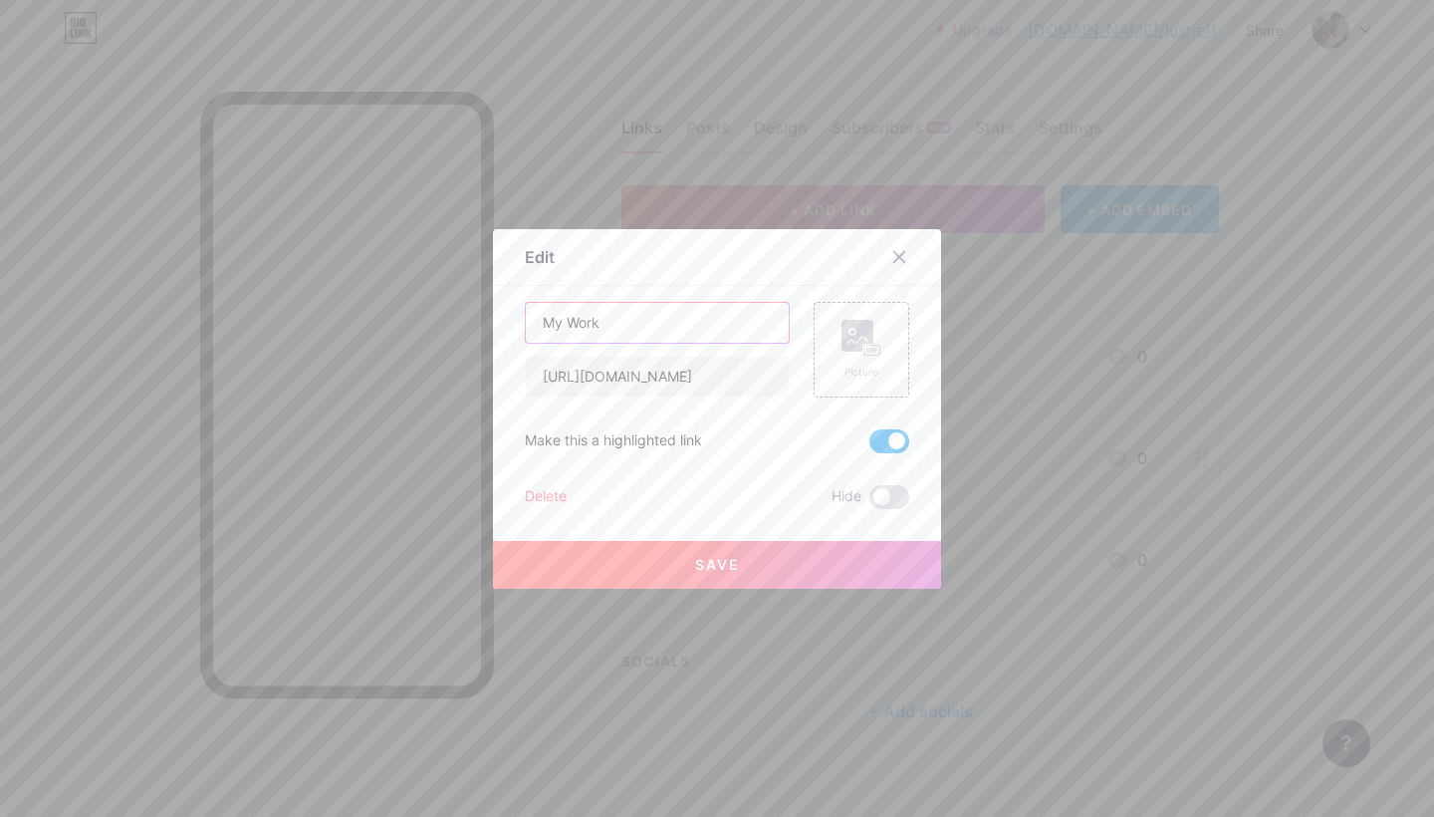
click at [620, 329] on input "My Work" at bounding box center [657, 323] width 263 height 40
type input "My Work / 作品"
click at [890, 362] on div "Picture" at bounding box center [862, 350] width 96 height 96
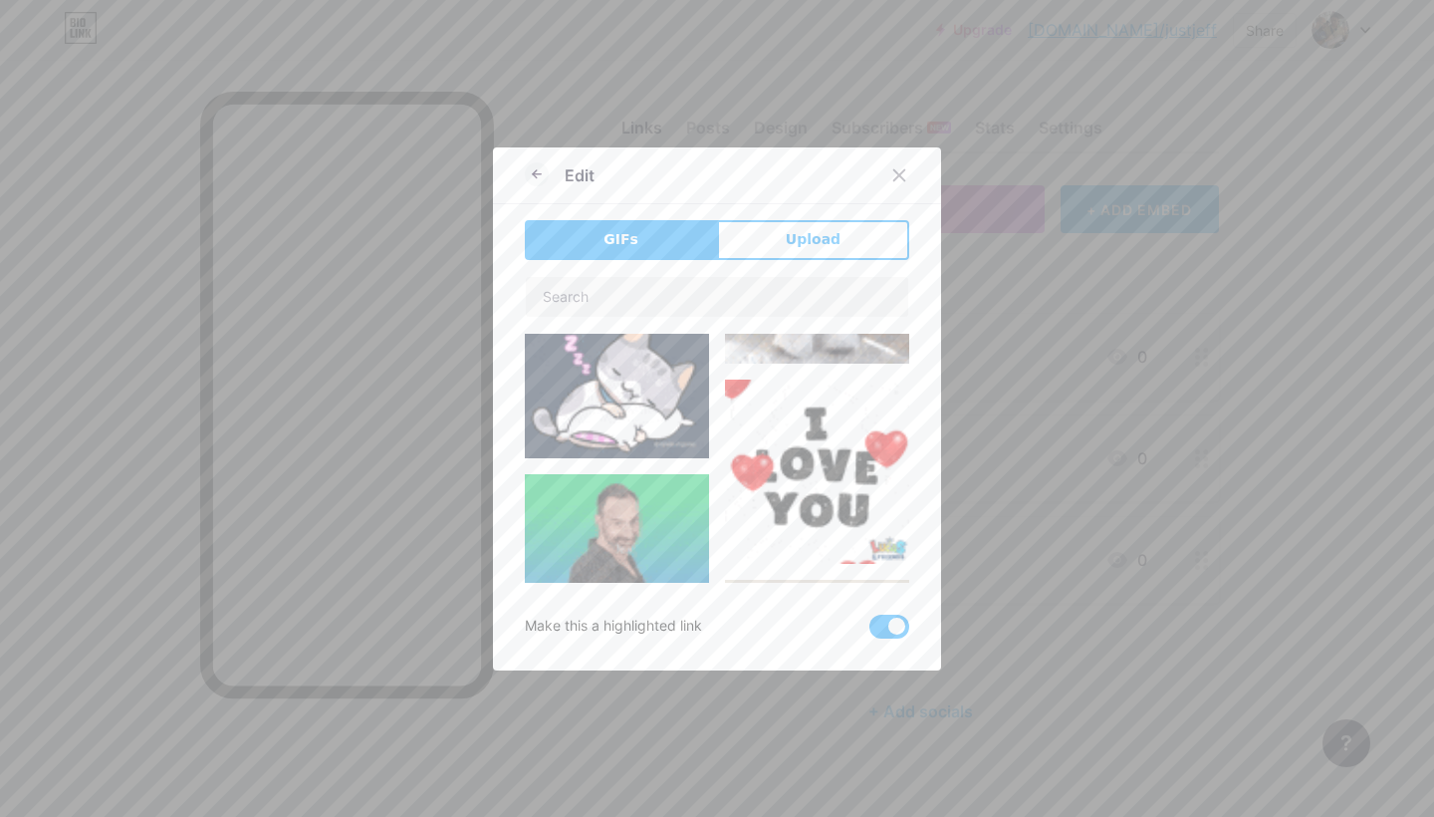
scroll to position [825, 0]
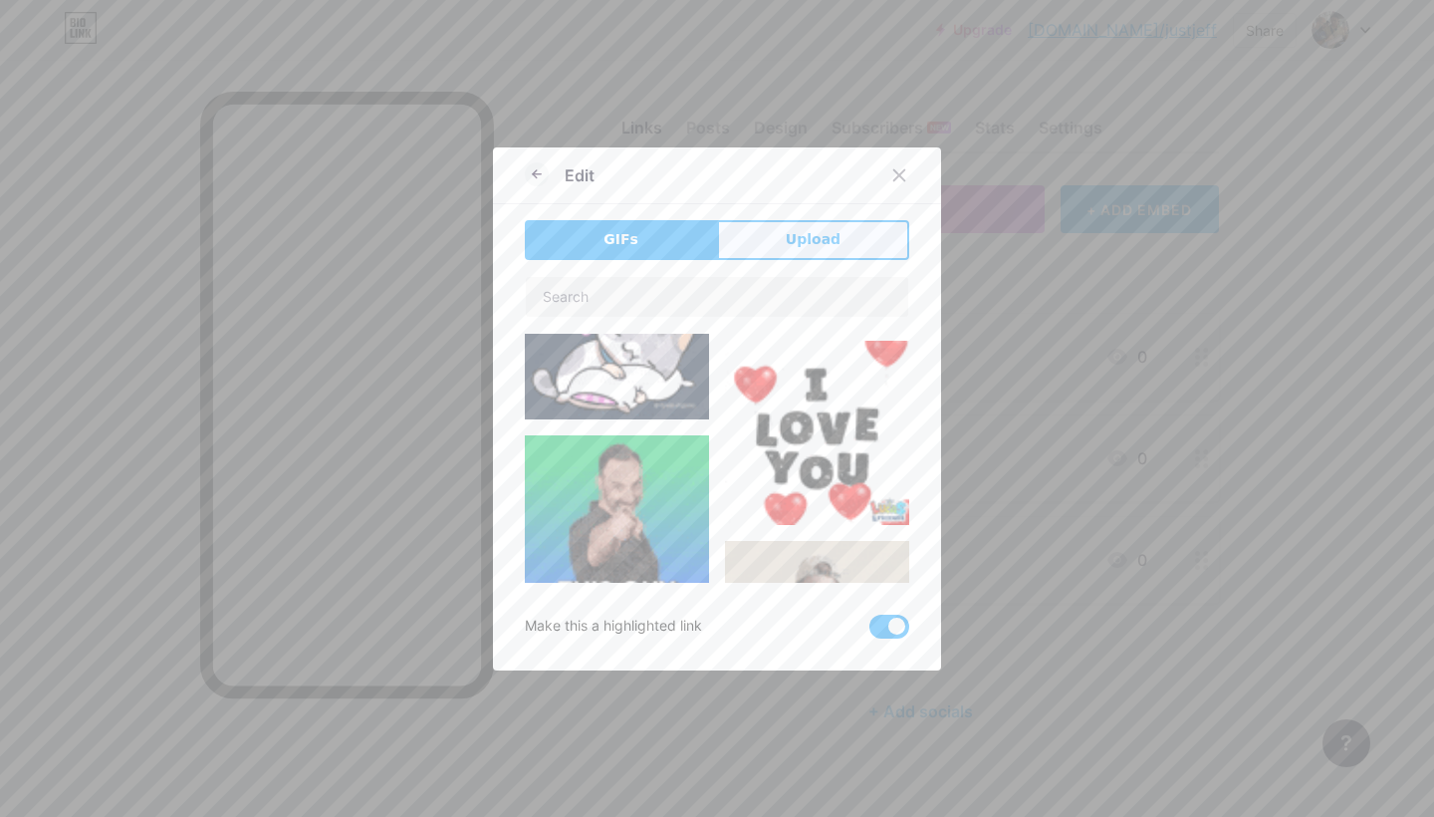
click at [813, 246] on span "Upload" at bounding box center [813, 239] width 55 height 21
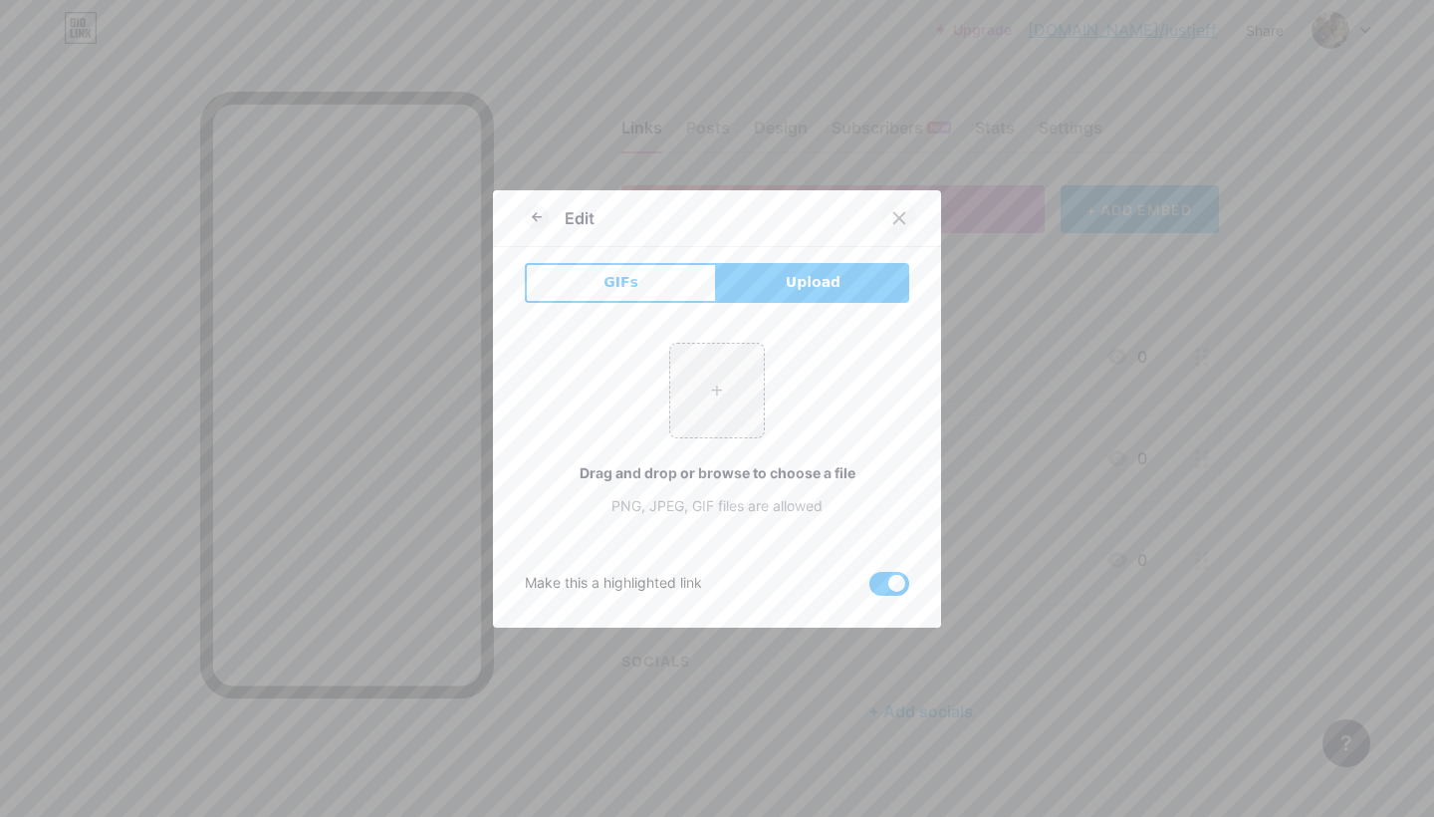
click at [901, 216] on icon at bounding box center [899, 217] width 11 height 11
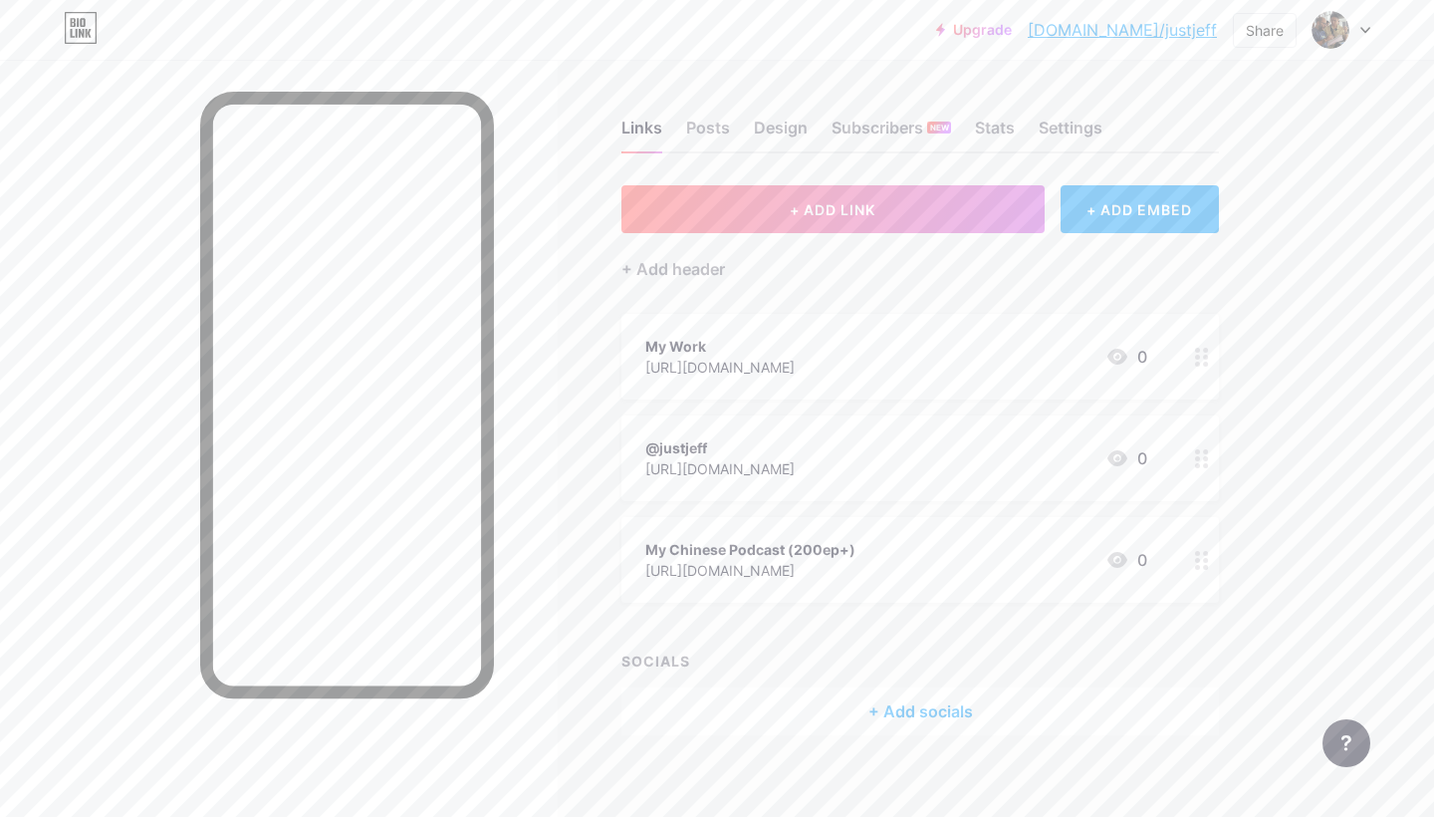
click at [1392, 366] on div "Upgrade [DOMAIN_NAME]/justje... [DOMAIN_NAME]/justjeff Share Switch accounts [P…" at bounding box center [717, 417] width 1434 height 835
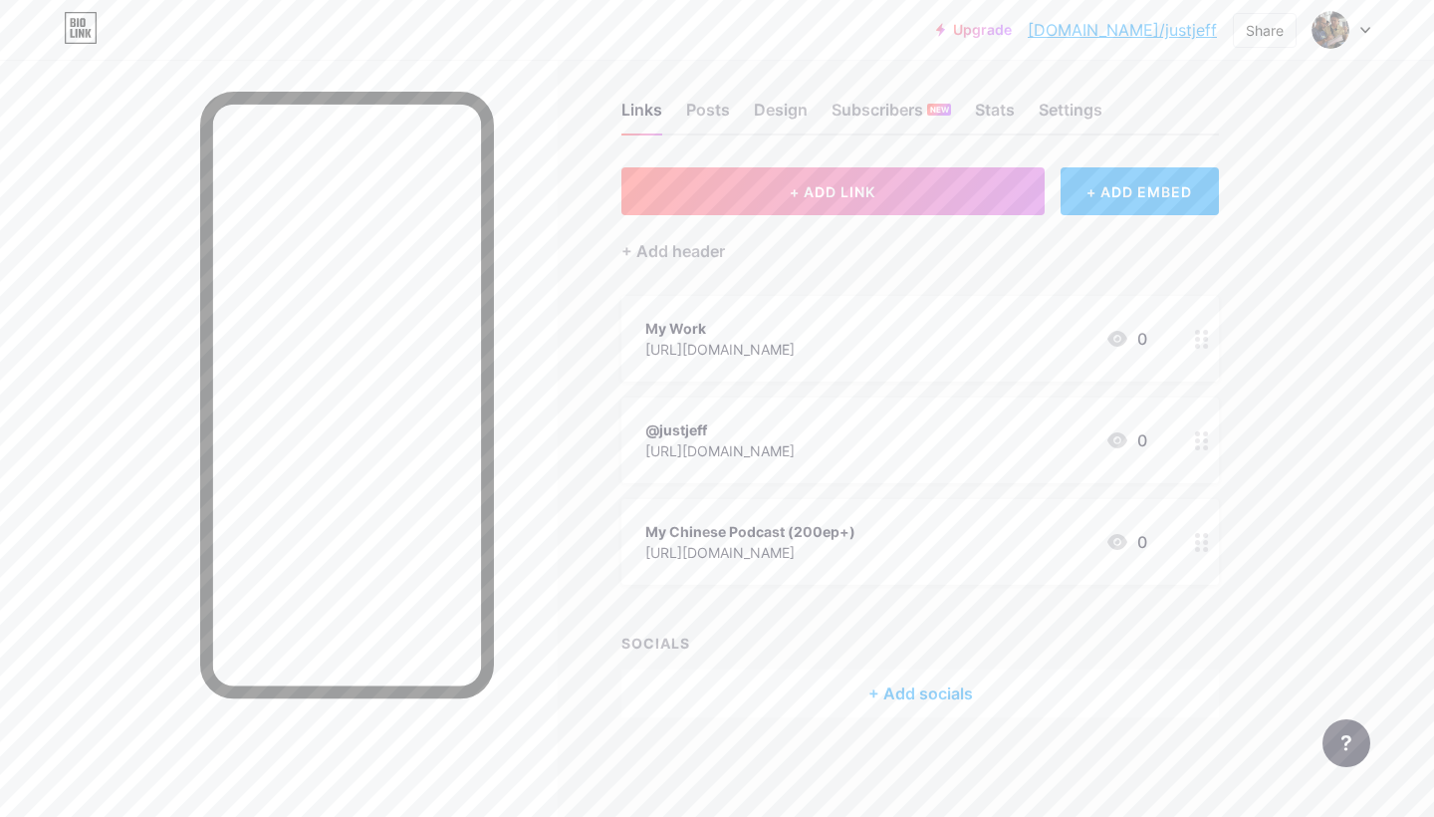
scroll to position [17, 0]
click at [725, 111] on div "Posts" at bounding box center [708, 117] width 44 height 36
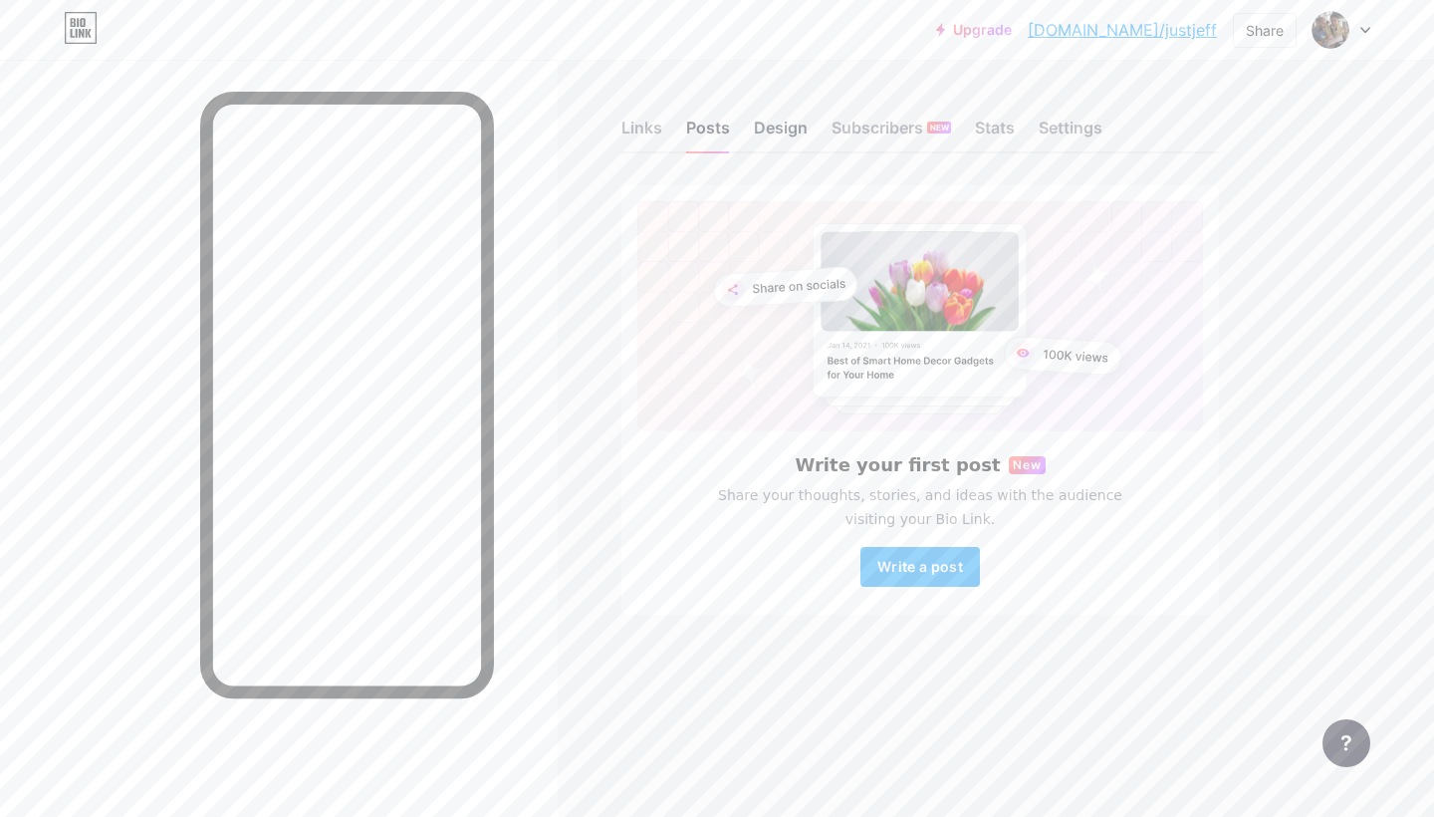
click at [788, 139] on div "Design" at bounding box center [781, 134] width 54 height 36
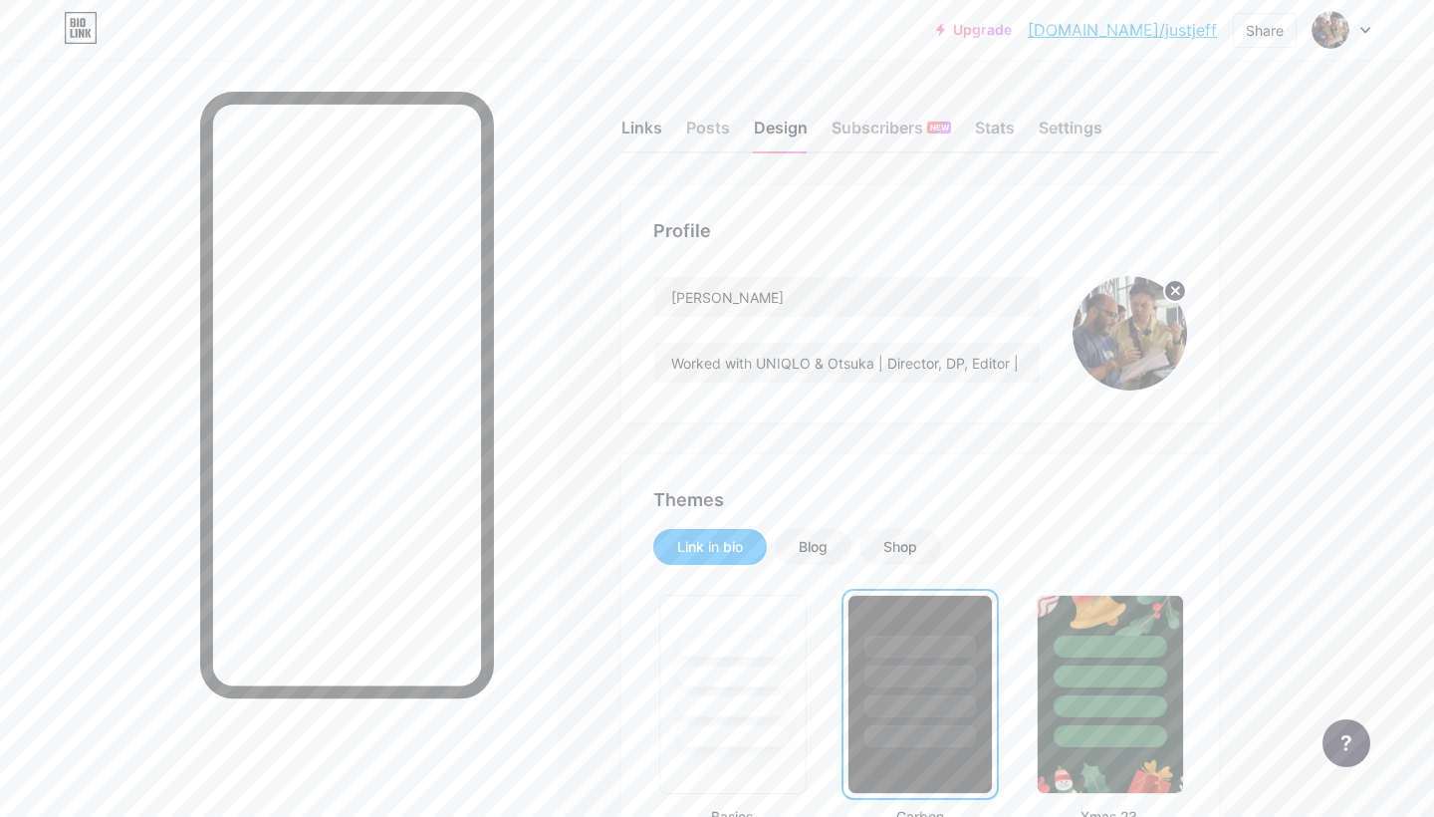
click at [624, 134] on div "Links" at bounding box center [641, 134] width 41 height 36
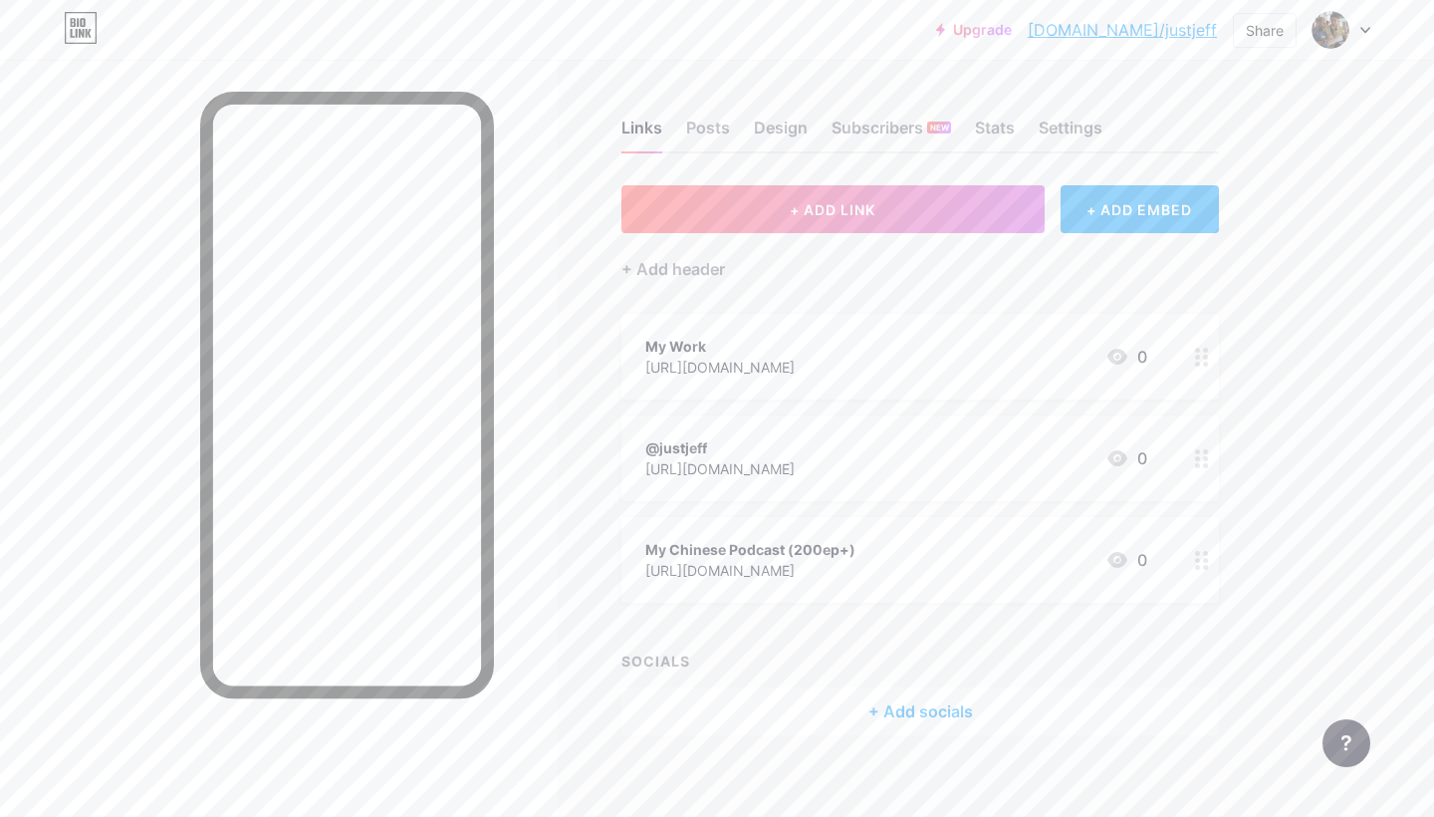
click at [795, 460] on div "[URL][DOMAIN_NAME]" at bounding box center [719, 468] width 149 height 21
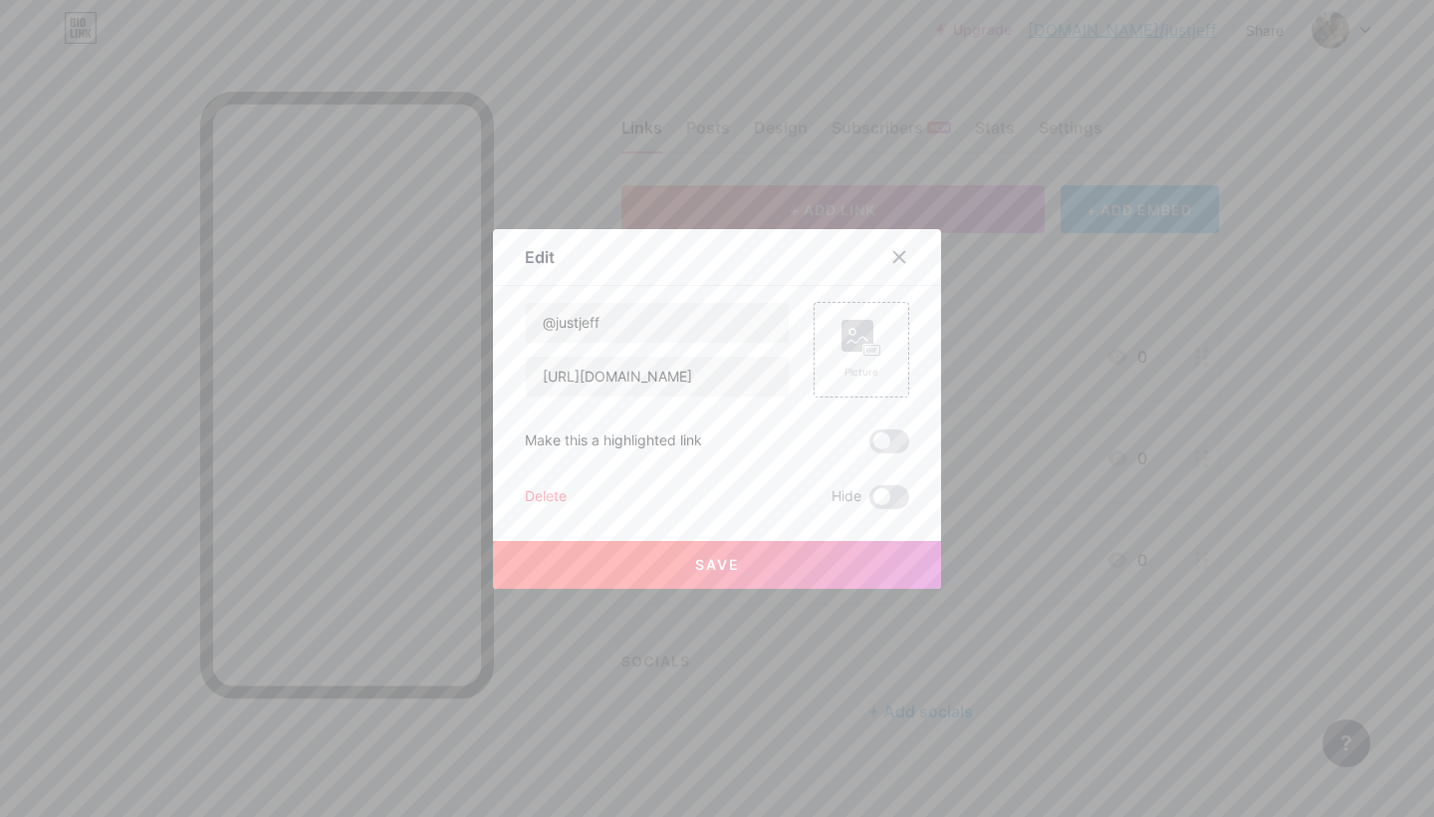
click at [1394, 487] on div at bounding box center [717, 408] width 1434 height 817
